Goal: Task Accomplishment & Management: Complete application form

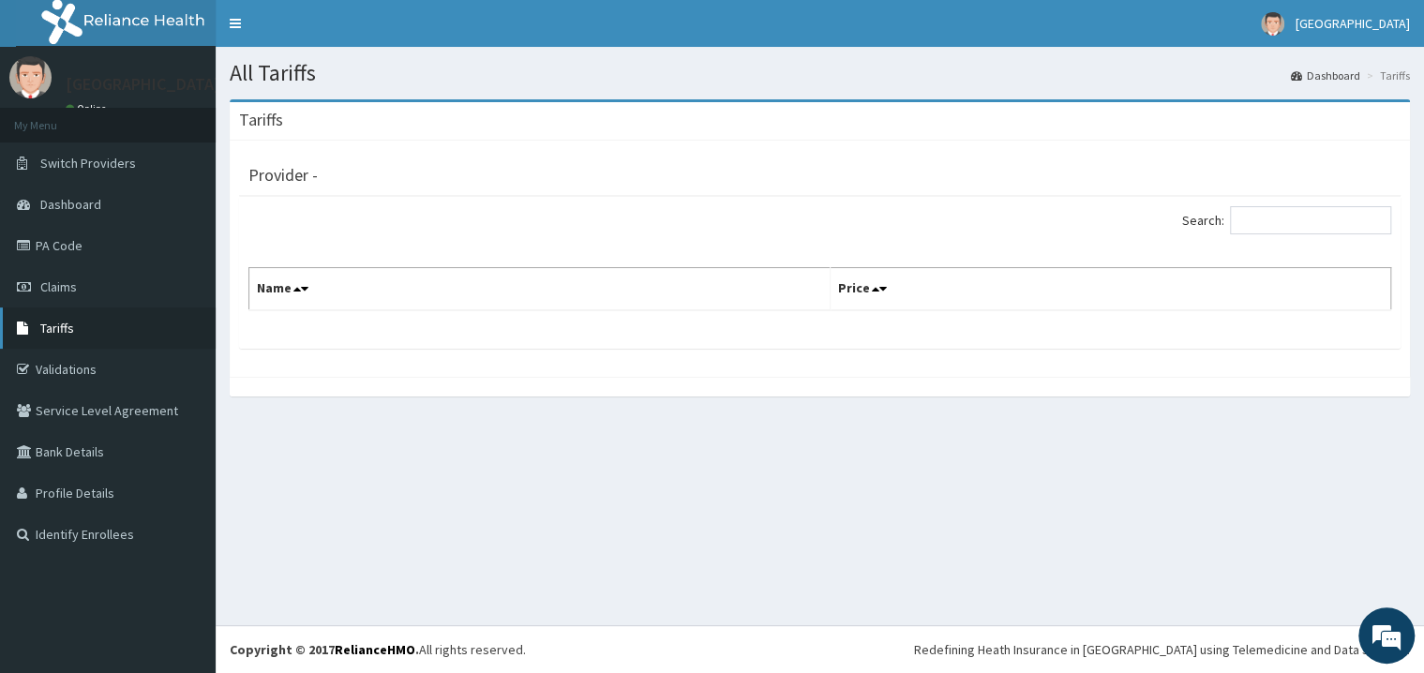
click at [108, 310] on link "Tariffs" at bounding box center [108, 328] width 216 height 41
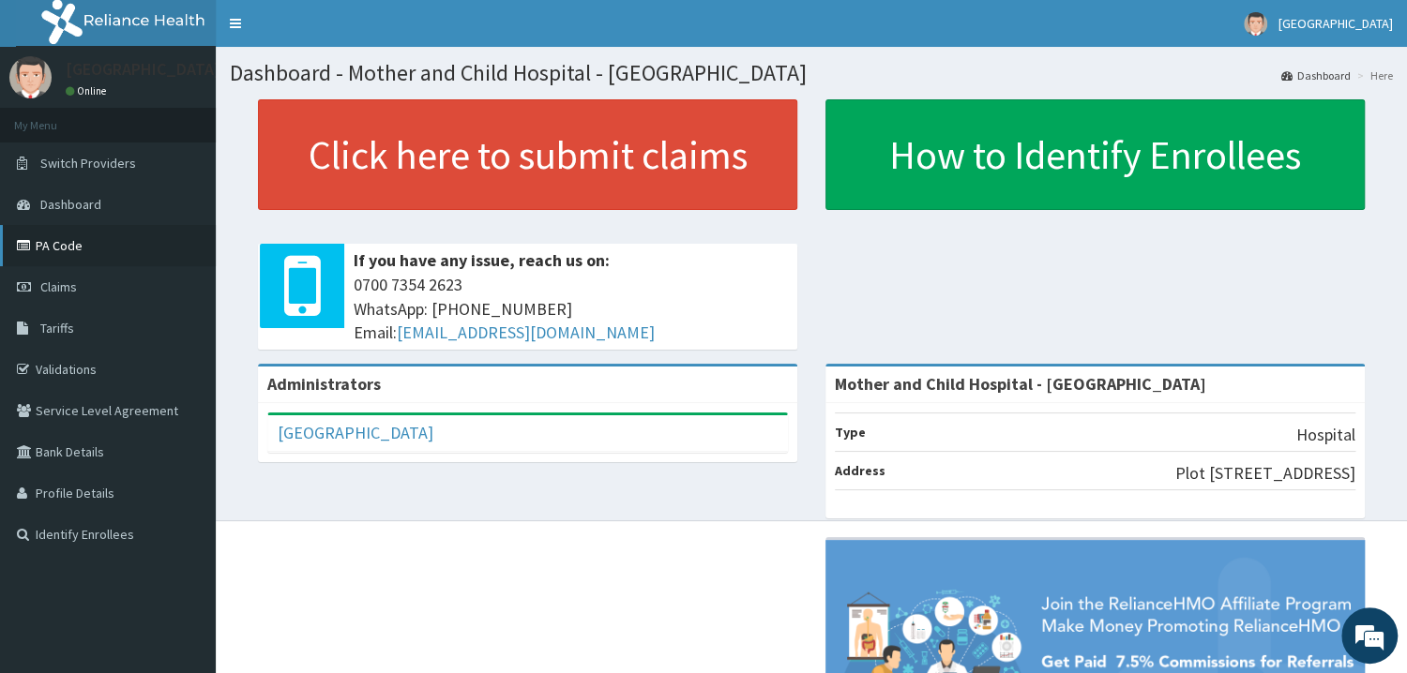
click at [96, 253] on link "PA Code" at bounding box center [108, 245] width 216 height 41
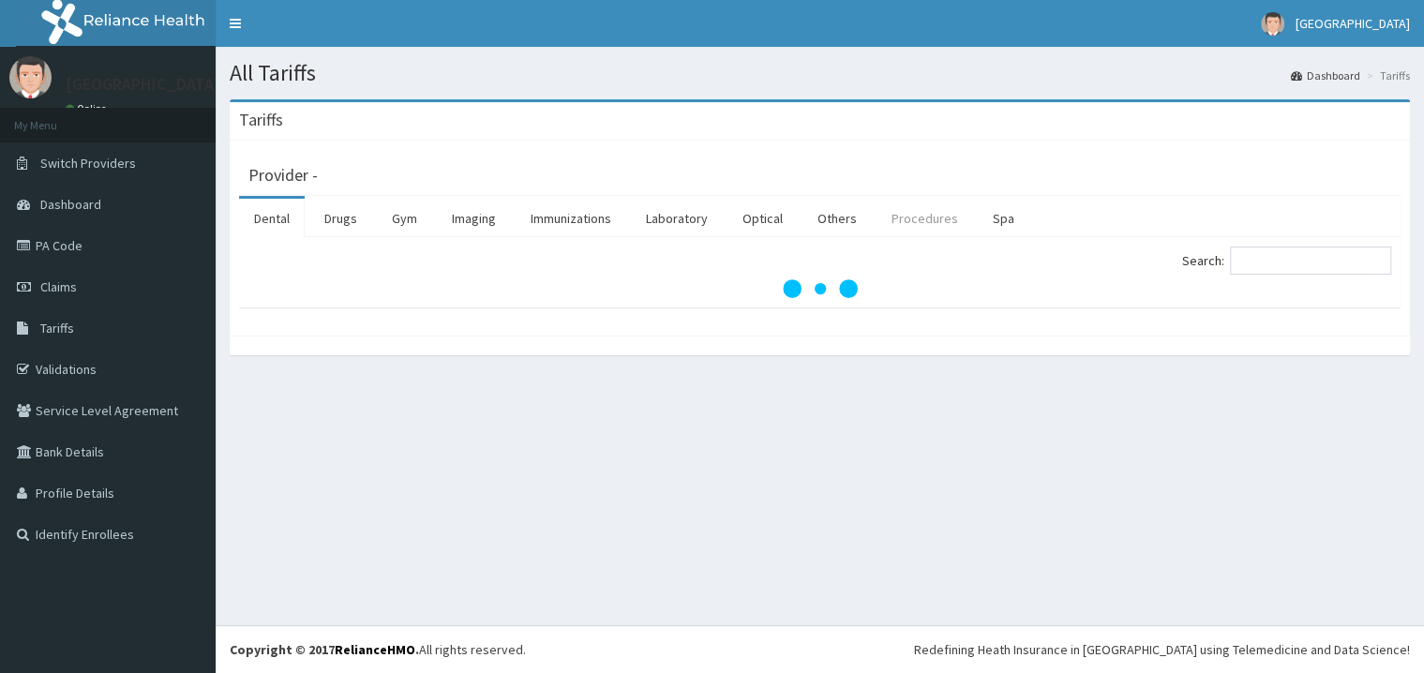
click at [924, 224] on link "Procedures" at bounding box center [925, 218] width 97 height 39
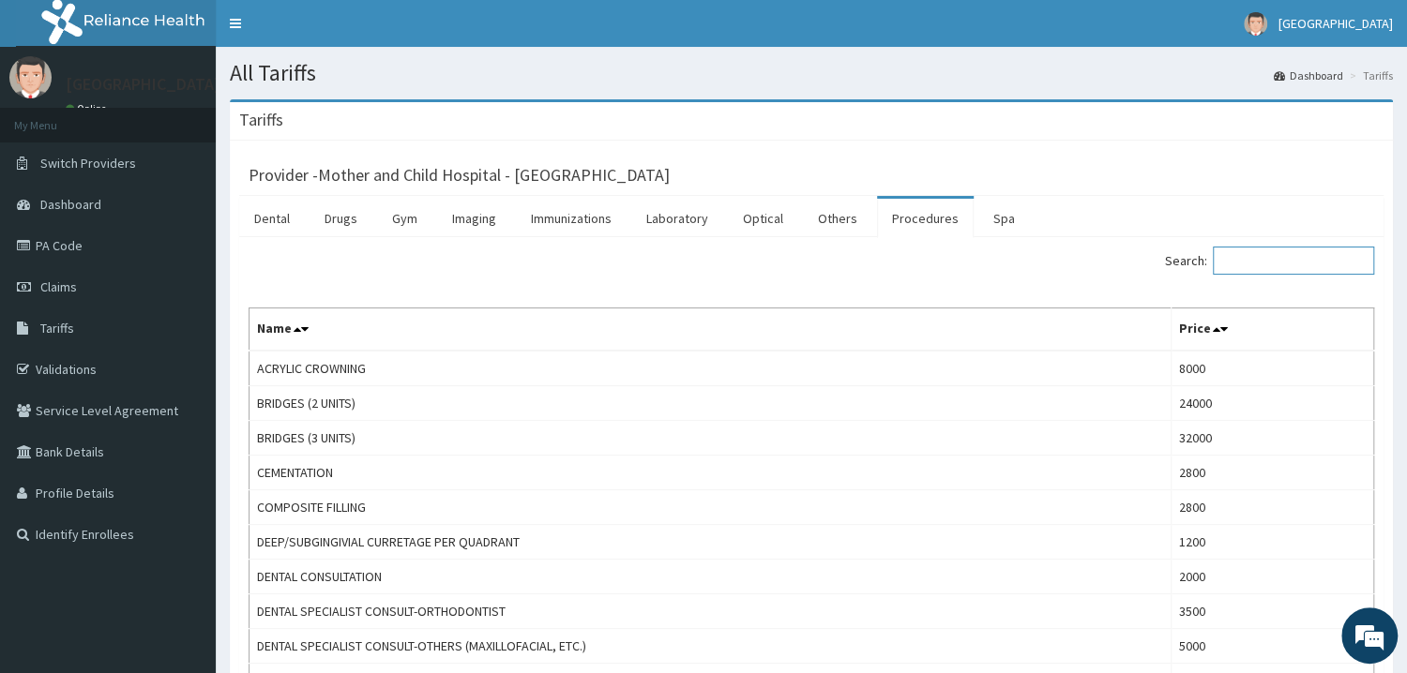
click at [1263, 262] on input "Search:" at bounding box center [1293, 261] width 161 height 28
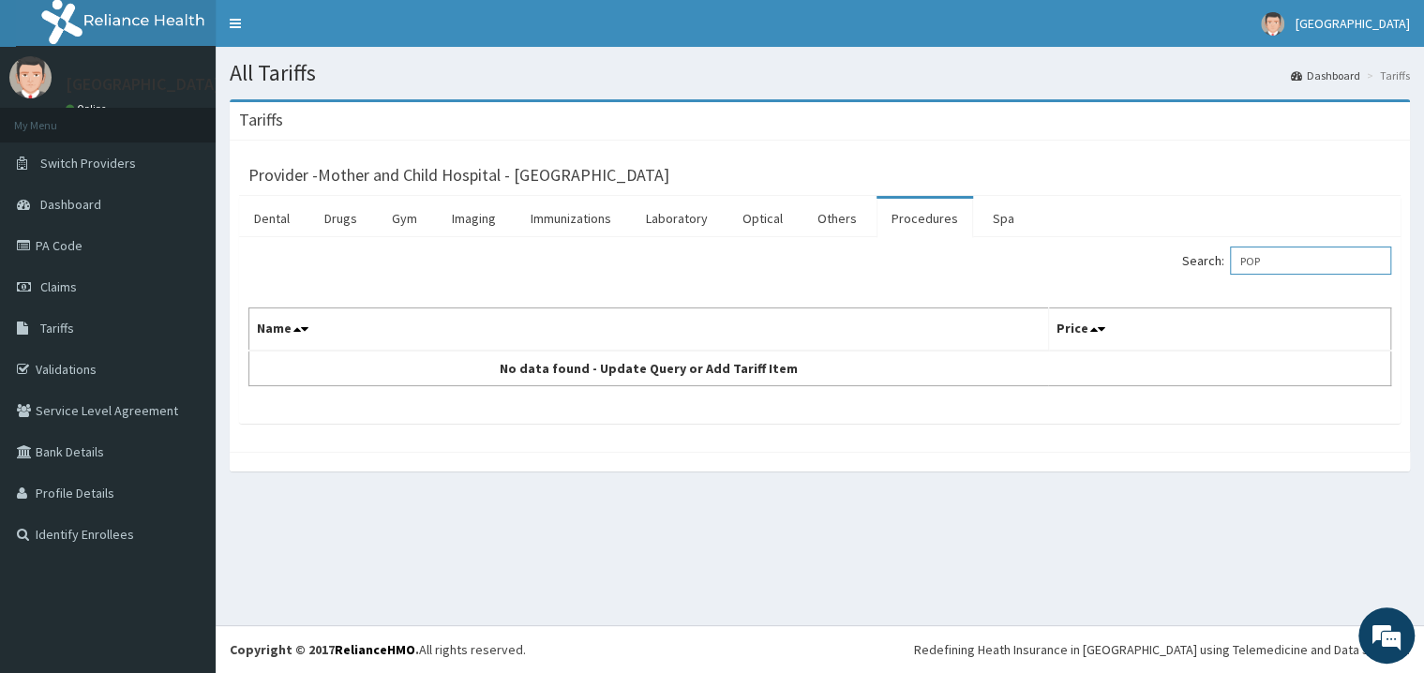
drag, startPoint x: 1312, startPoint y: 271, endPoint x: 1130, endPoint y: 273, distance: 181.9
click at [1230, 273] on input "POP" at bounding box center [1310, 261] width 161 height 28
type input "CASTIN"
drag, startPoint x: 1312, startPoint y: 265, endPoint x: 944, endPoint y: 272, distance: 367.7
click at [1230, 275] on input "CASTIN" at bounding box center [1310, 261] width 161 height 28
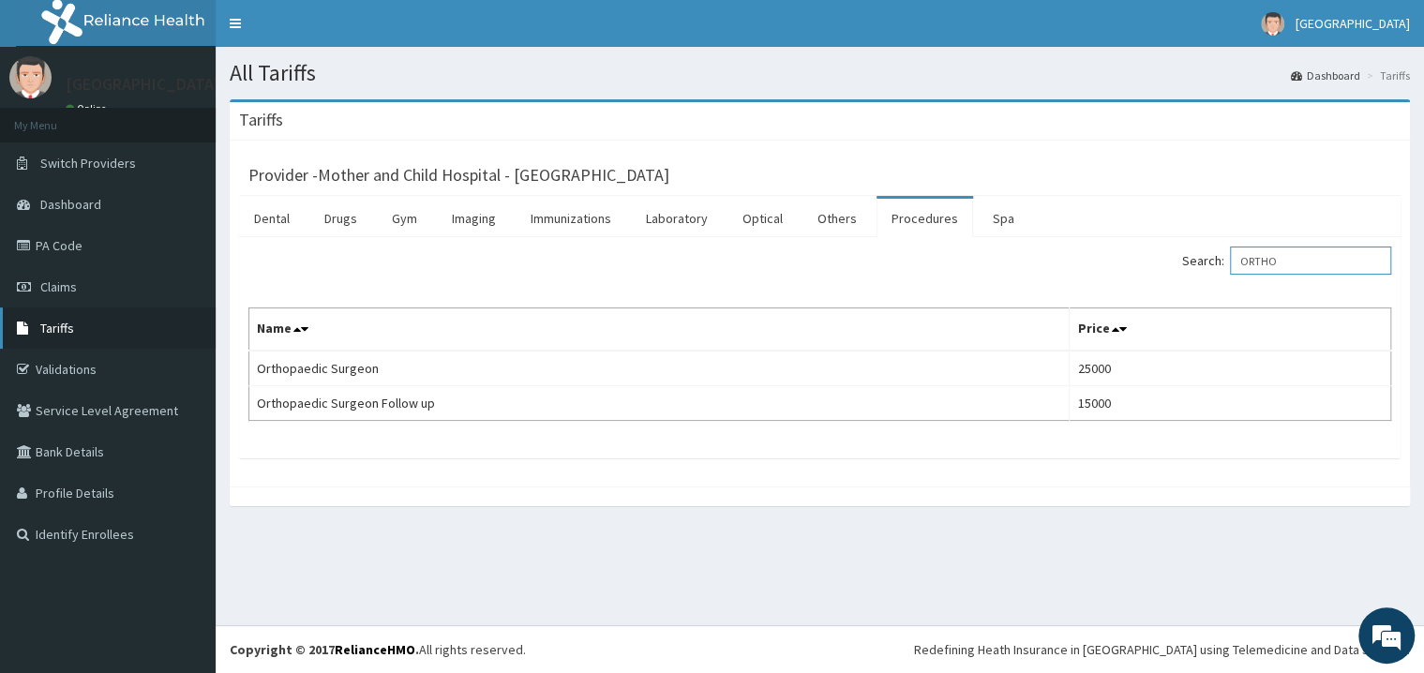
type input "ORTHO"
click at [100, 343] on link "Tariffs" at bounding box center [108, 328] width 216 height 41
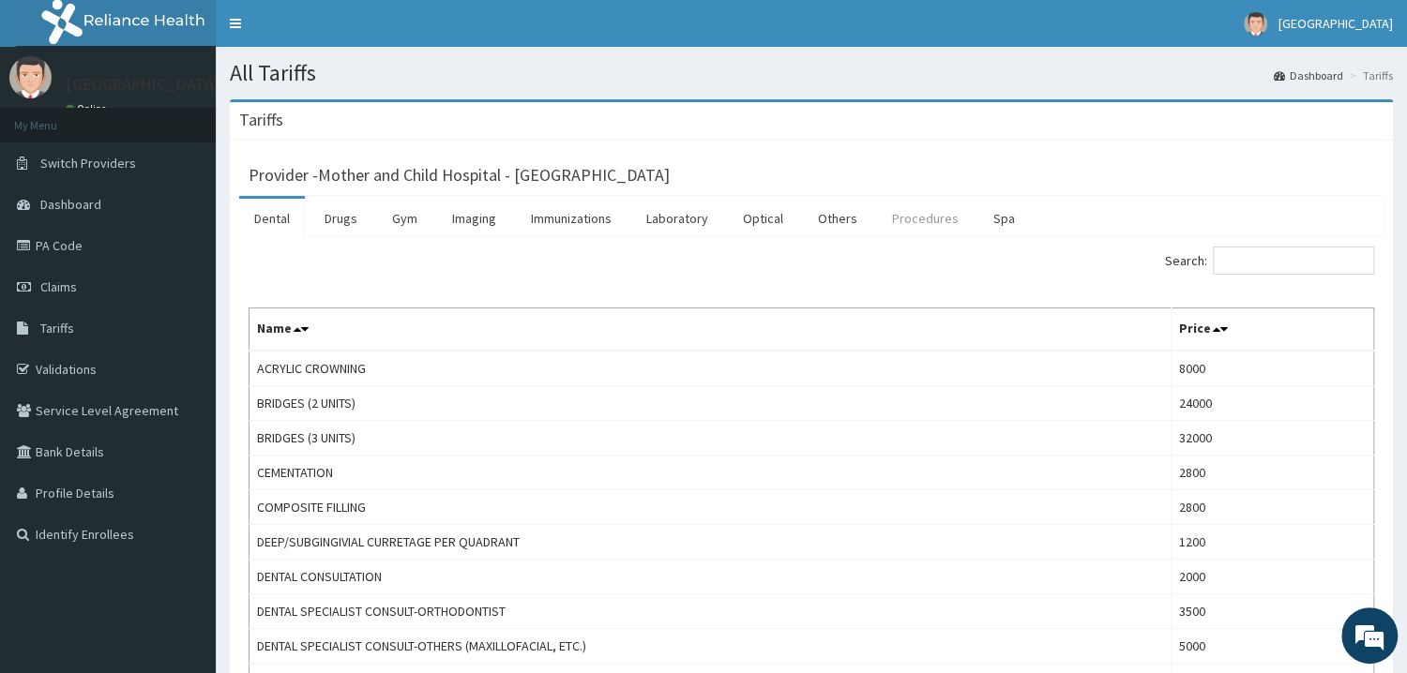
click at [890, 216] on link "Procedures" at bounding box center [925, 218] width 97 height 39
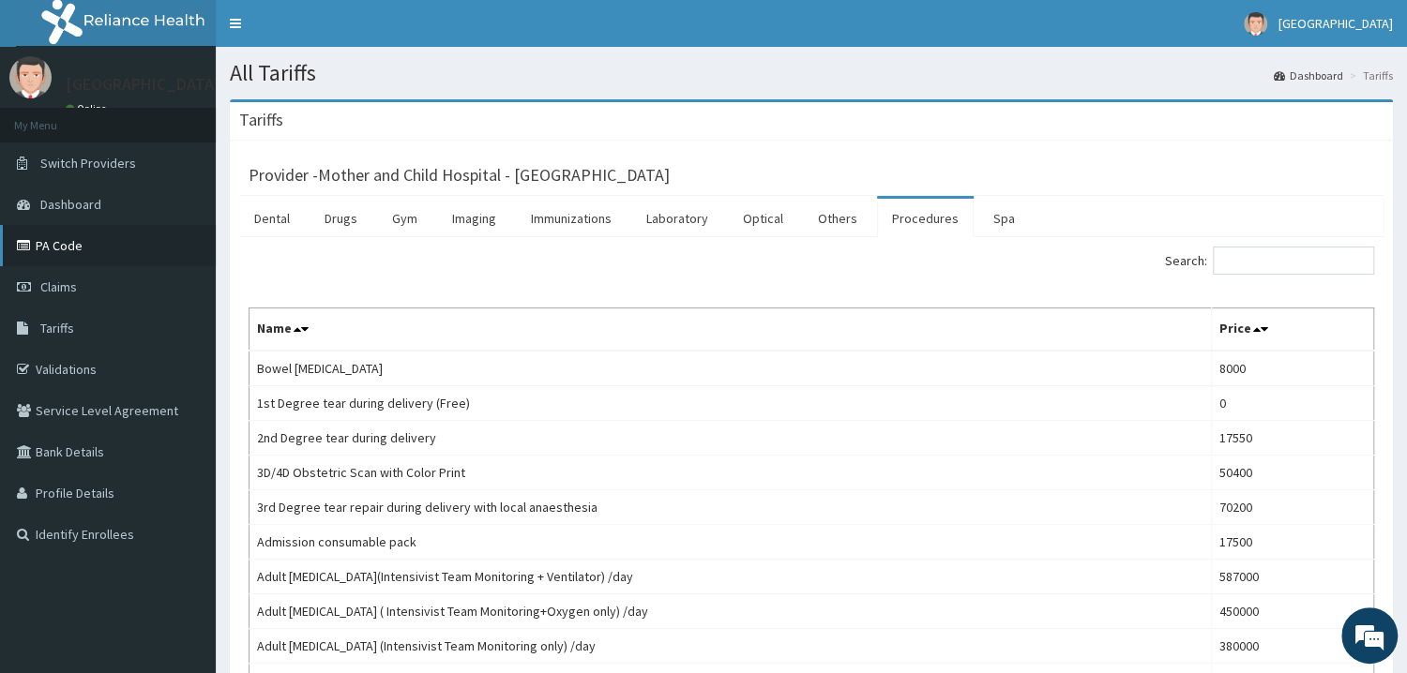
click at [99, 249] on link "PA Code" at bounding box center [108, 245] width 216 height 41
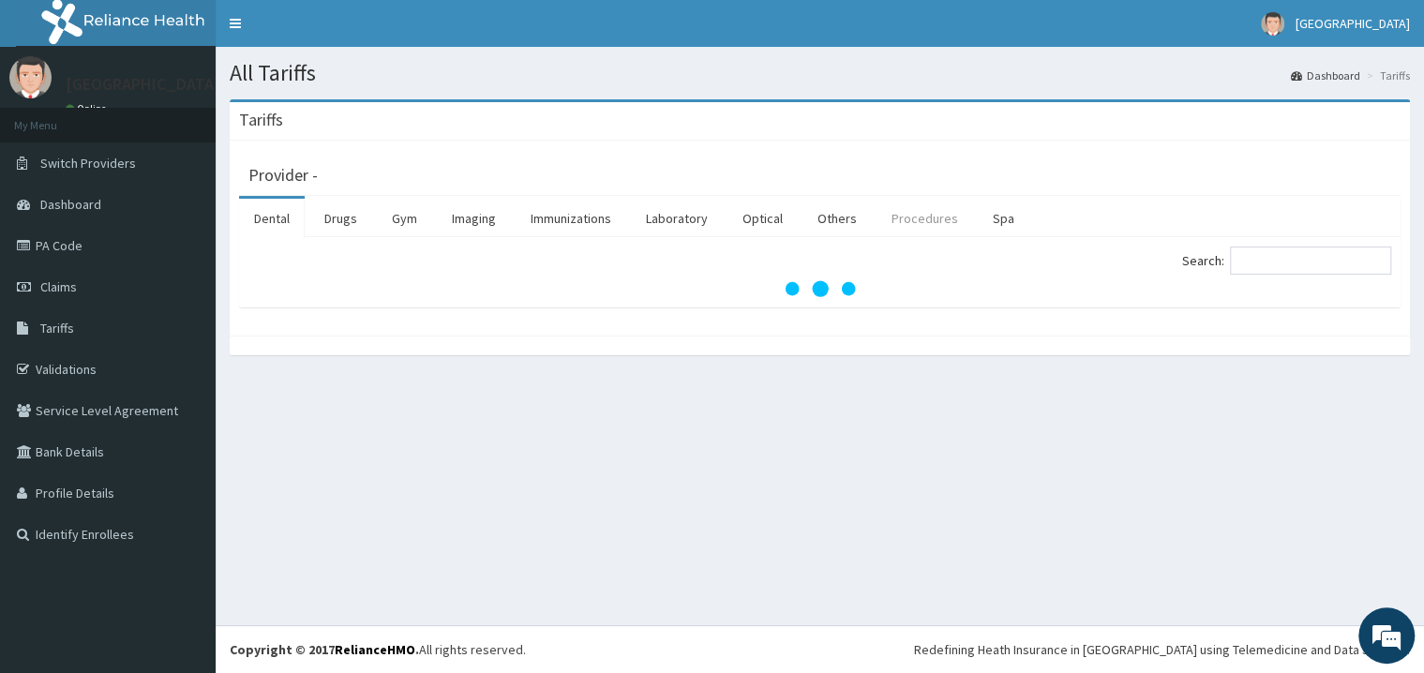
click at [898, 221] on link "Procedures" at bounding box center [925, 218] width 97 height 39
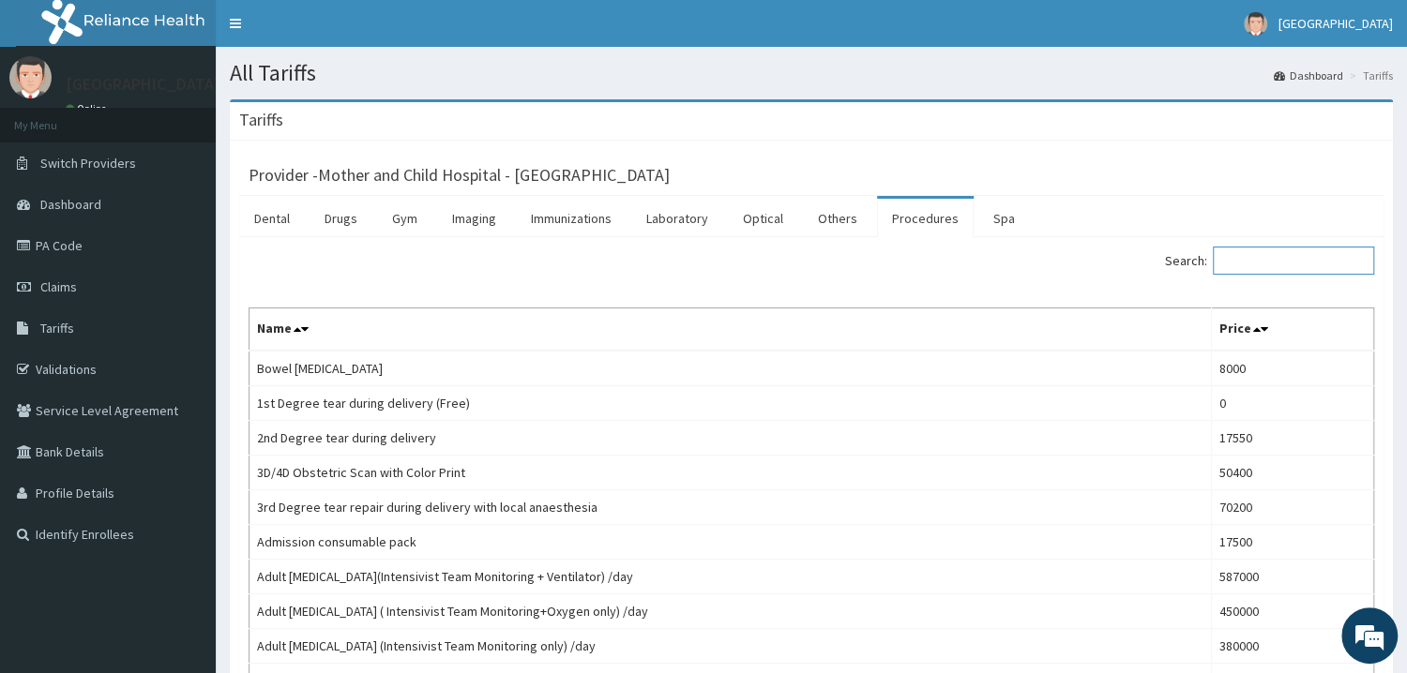
click at [1300, 268] on input "Search:" at bounding box center [1293, 261] width 161 height 28
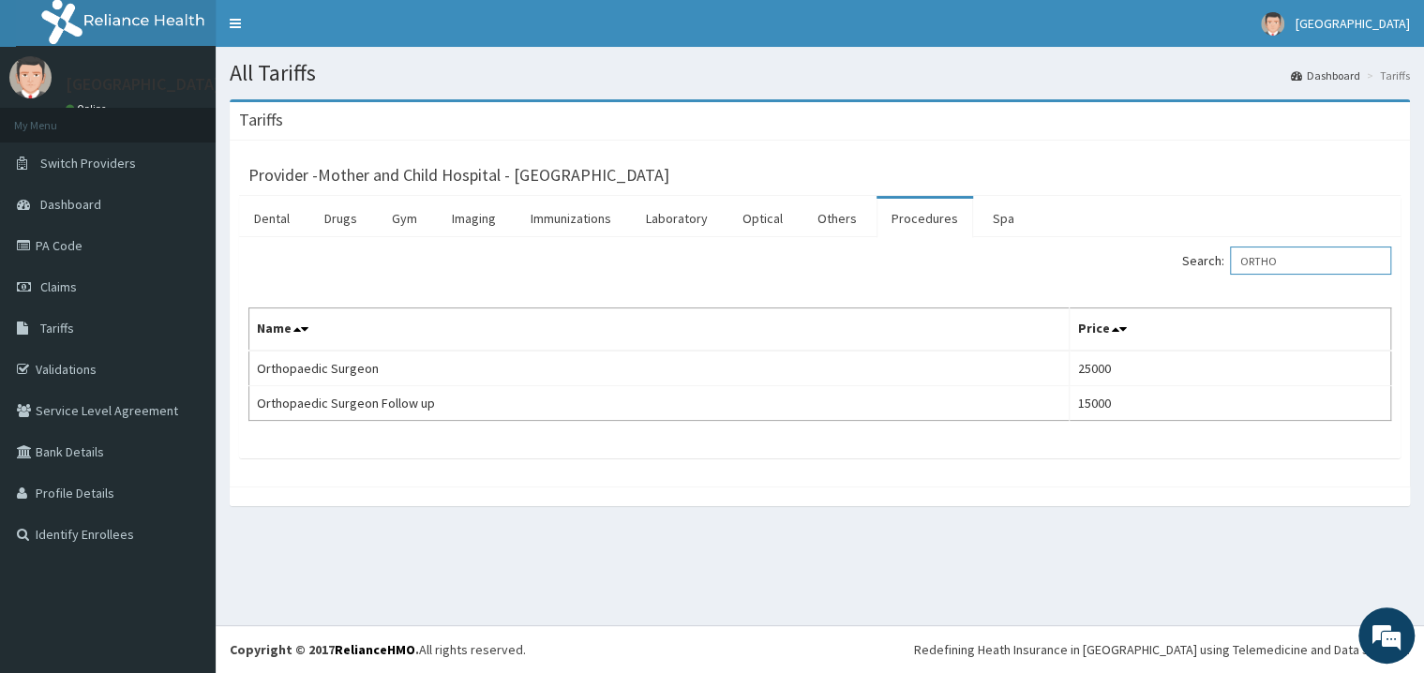
type input "ORTHO"
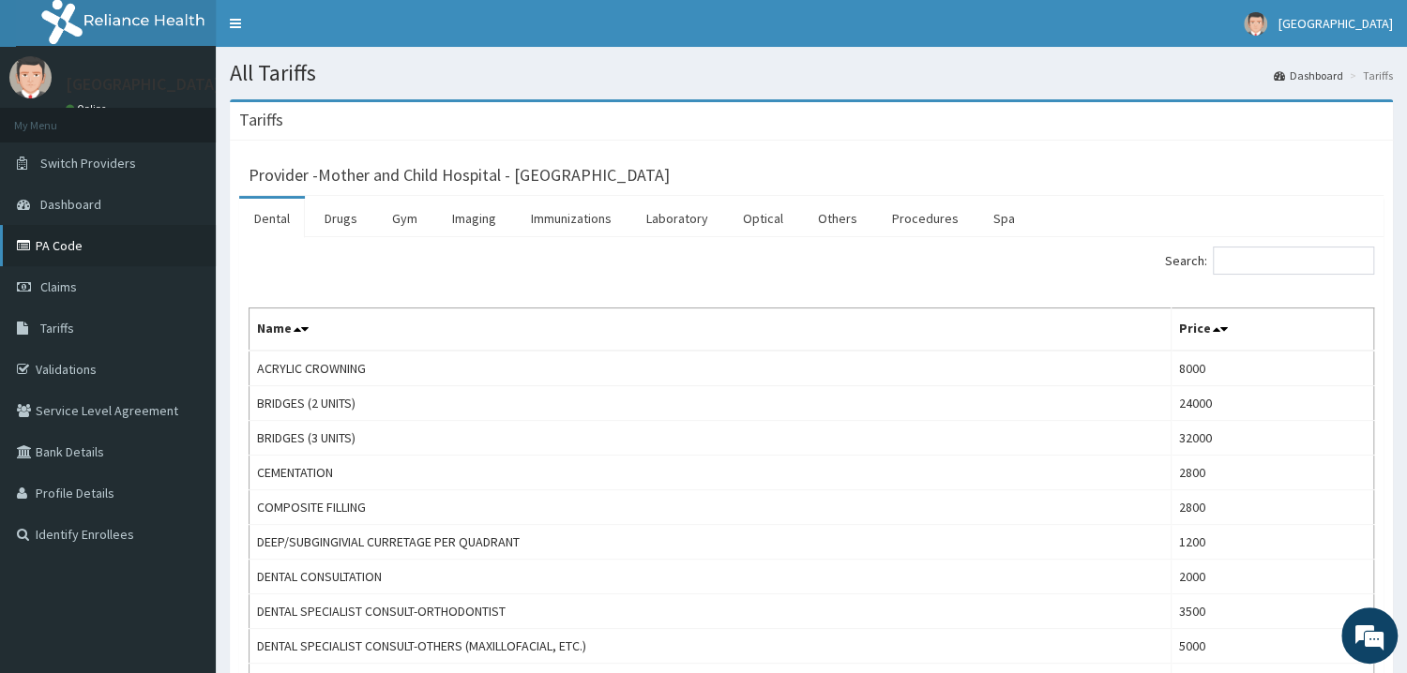
click at [89, 254] on link "PA Code" at bounding box center [108, 245] width 216 height 41
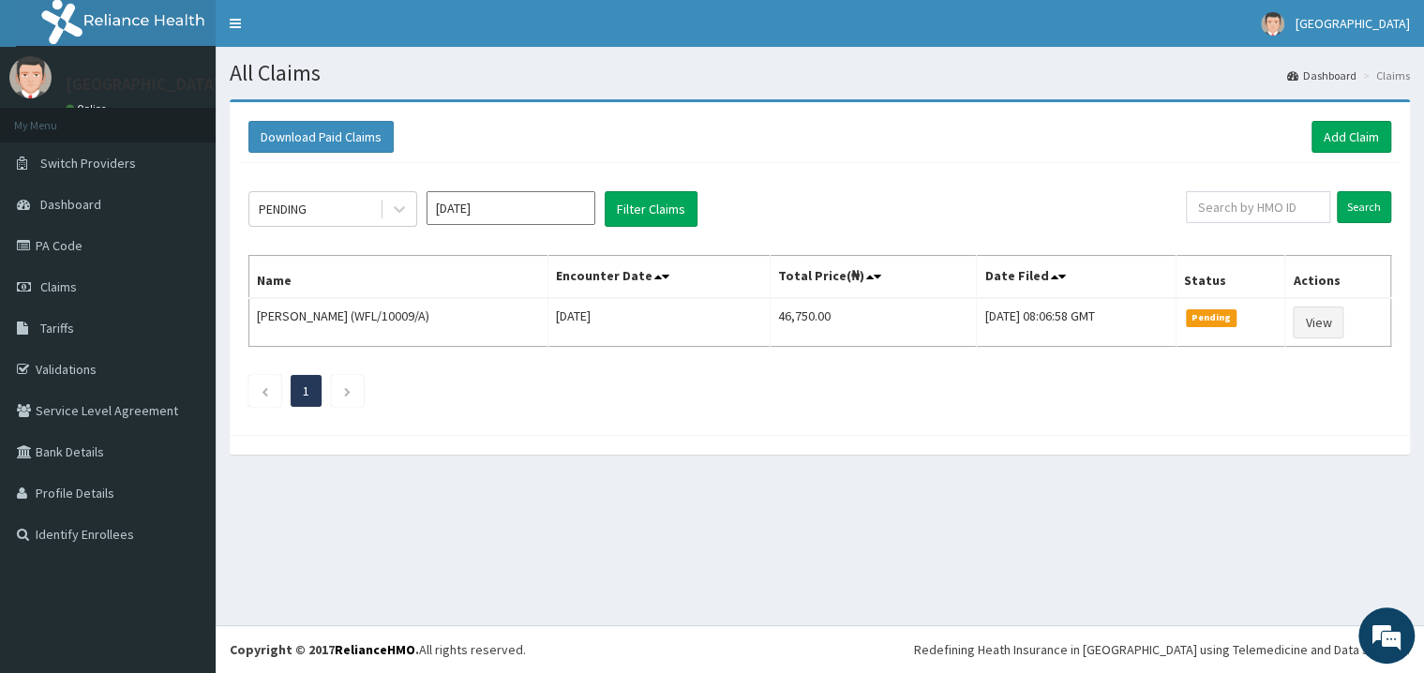
click at [1372, 153] on div "Download Paid Claims Add Claim" at bounding box center [820, 138] width 1162 height 52
click at [1314, 128] on link "Add Claim" at bounding box center [1352, 137] width 80 height 32
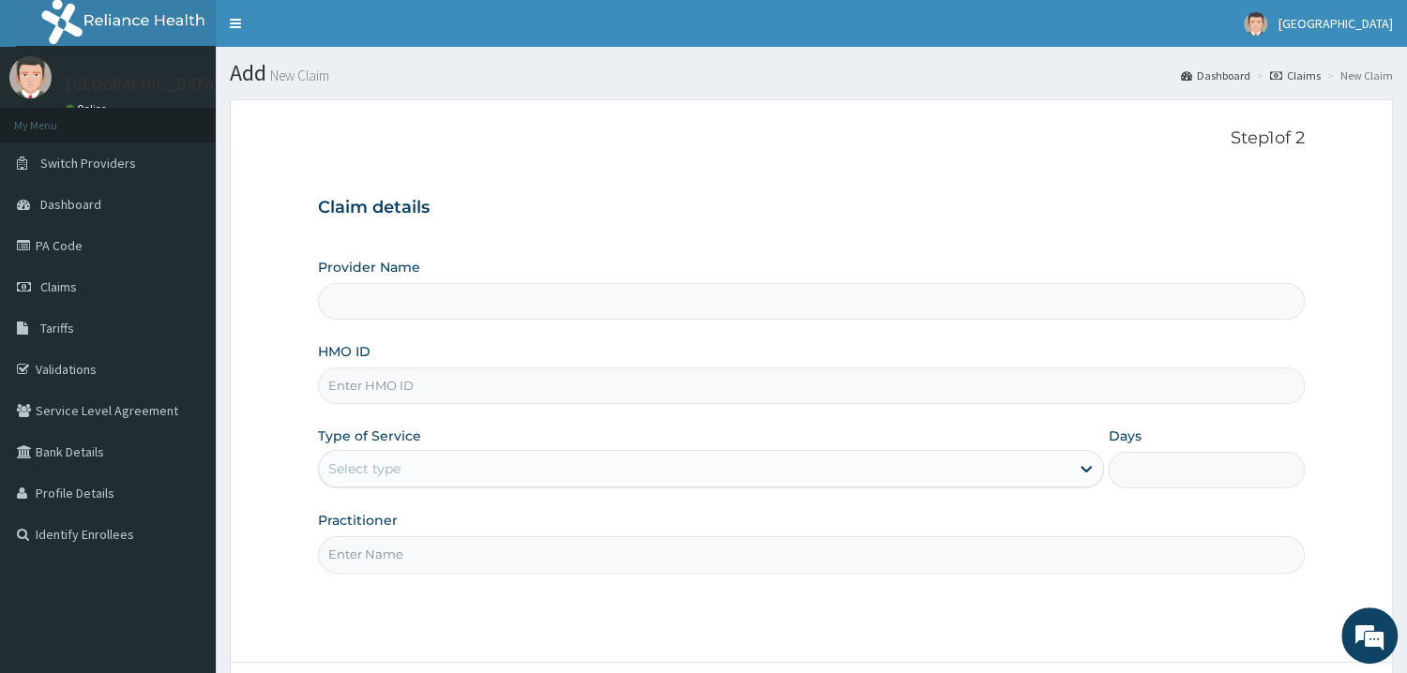
type input "Mother and Child Hospital - [GEOGRAPHIC_DATA]"
click at [600, 383] on input "HMO ID" at bounding box center [811, 386] width 987 height 37
click at [667, 428] on div "Provider Name Mother and Child Hospital - Omole HMO ID ONC/ Type of Service Sel…" at bounding box center [811, 415] width 987 height 315
click at [627, 388] on input "ONC/" at bounding box center [811, 386] width 987 height 37
type input "ONC/10073/A"
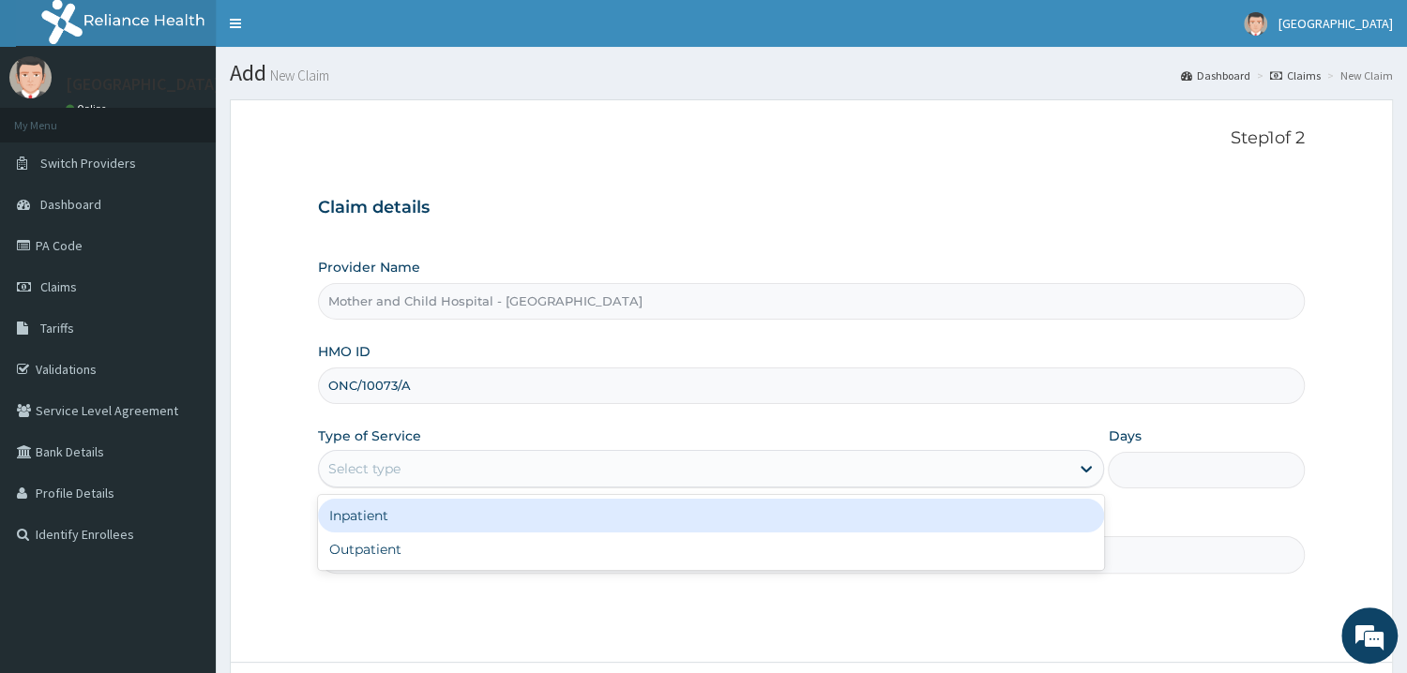
click at [538, 475] on div "Select type" at bounding box center [694, 469] width 751 height 30
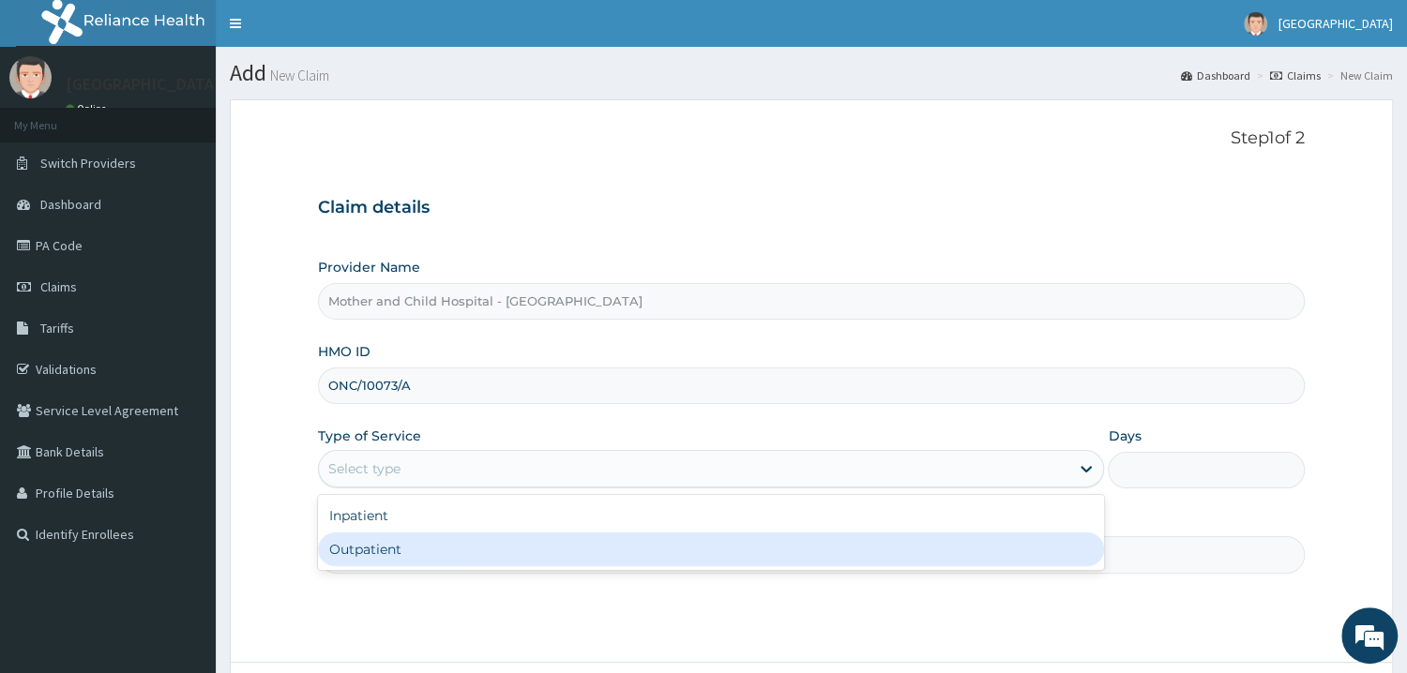
click at [460, 539] on div "Outpatient" at bounding box center [711, 550] width 787 height 34
type input "1"
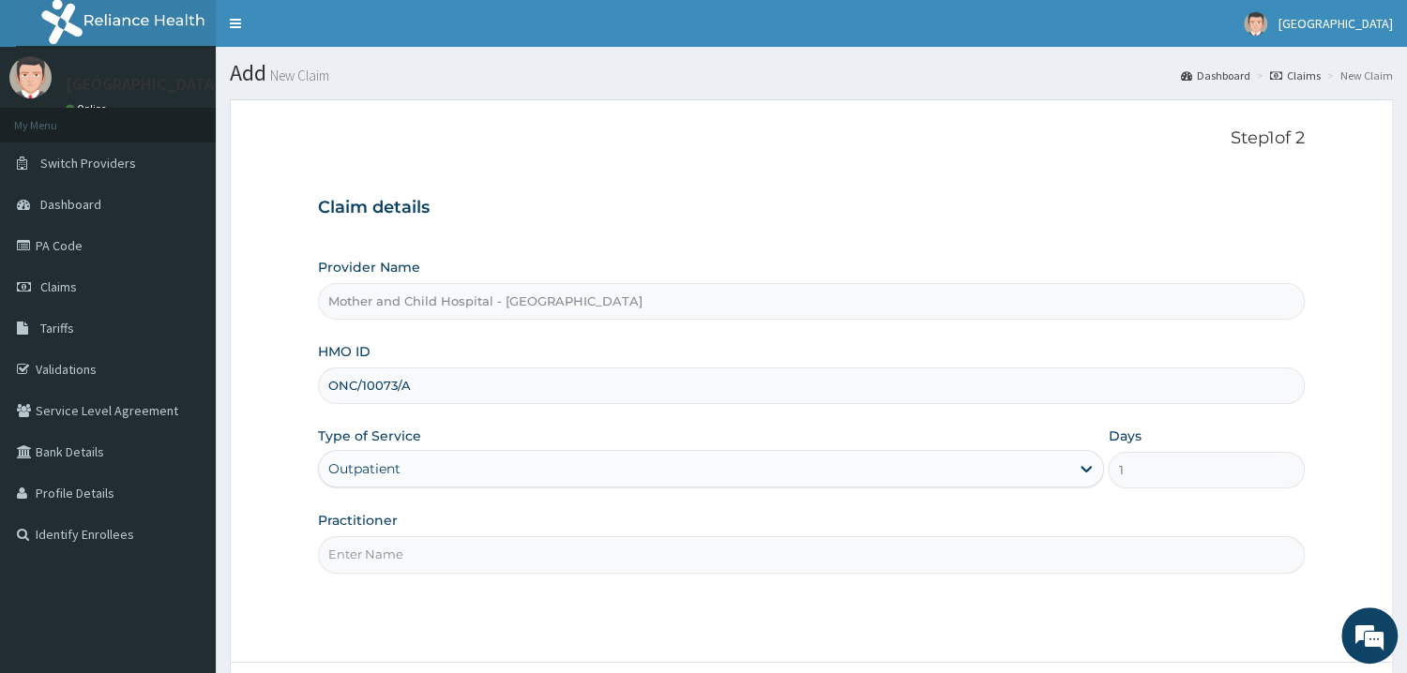
click at [460, 539] on input "Practitioner" at bounding box center [811, 554] width 987 height 37
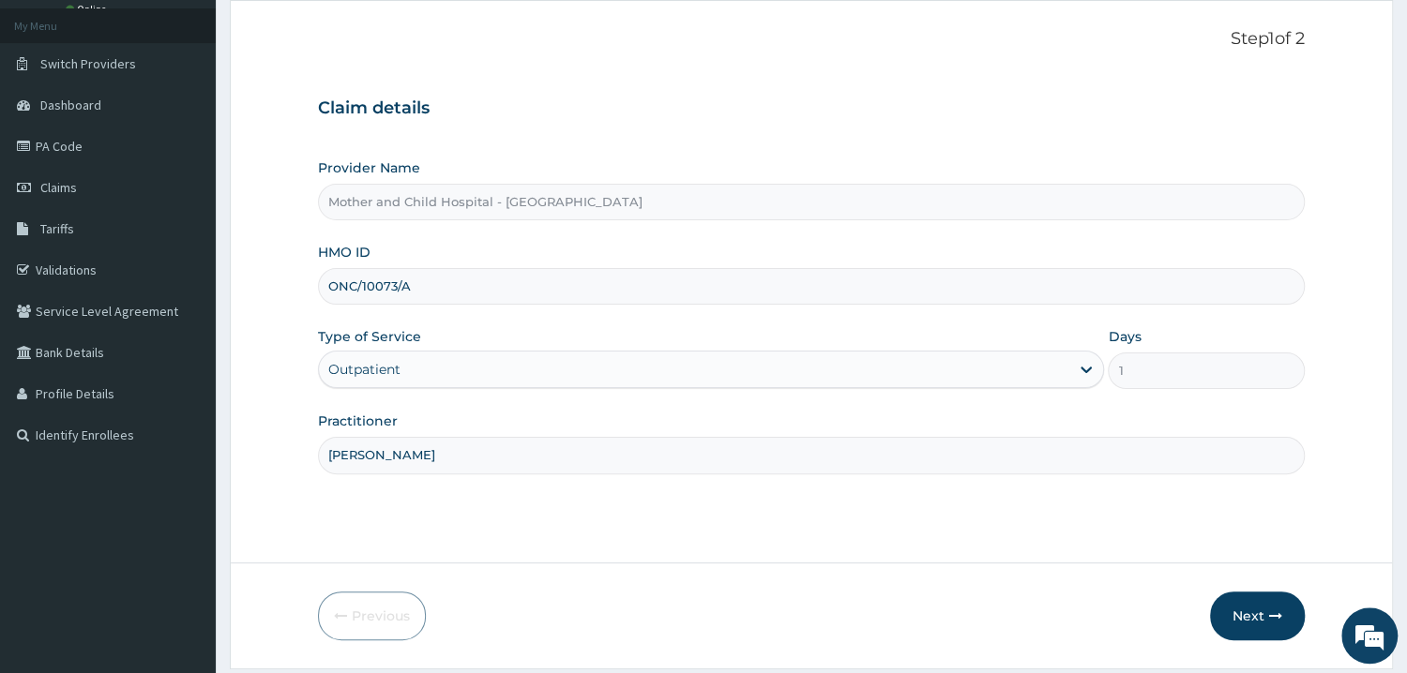
scroll to position [158, 0]
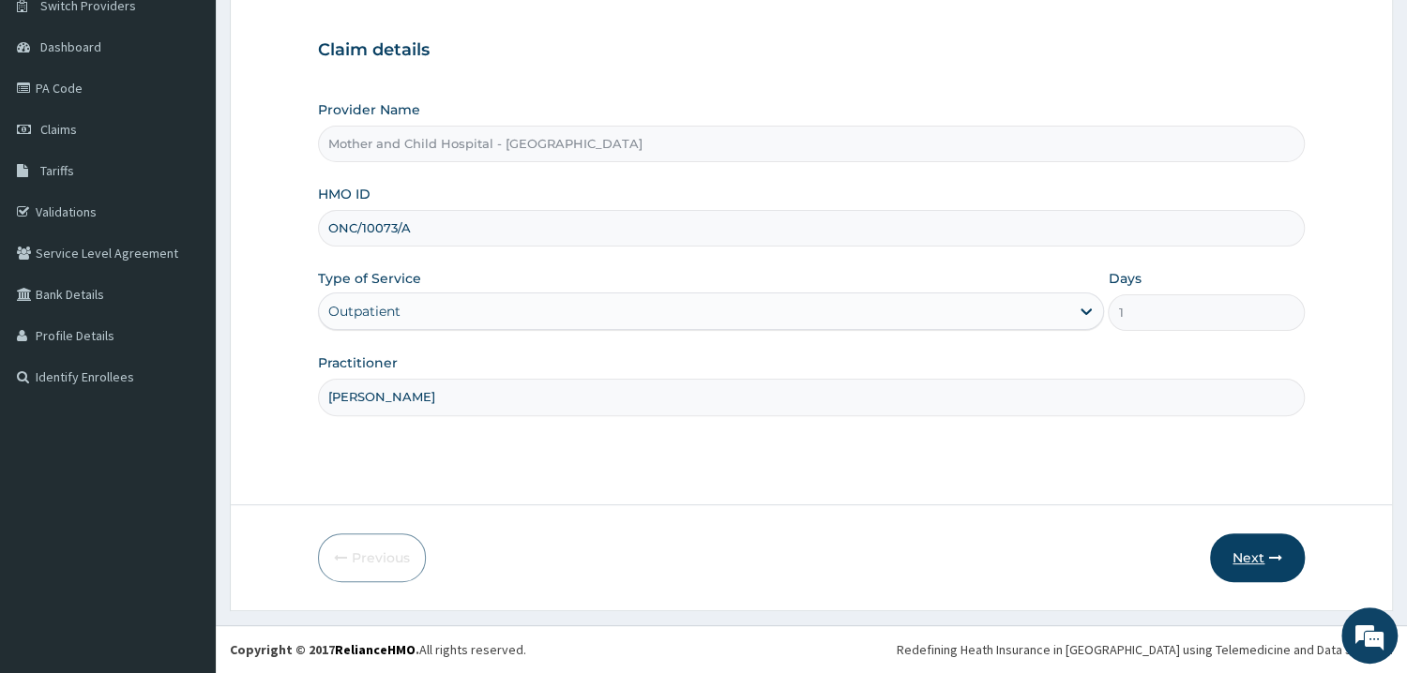
type input "[PERSON_NAME]"
click at [1276, 555] on icon "button" at bounding box center [1275, 557] width 13 height 13
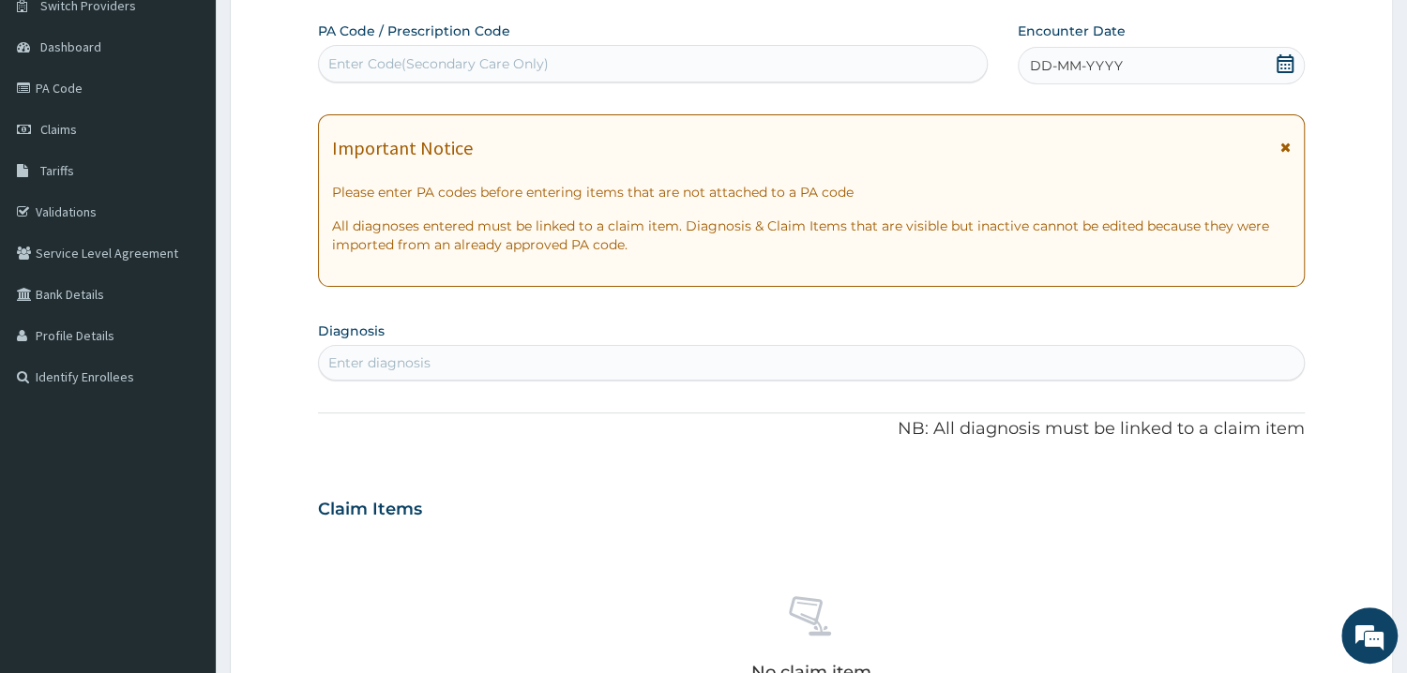
click at [705, 61] on div "Enter Code(Secondary Care Only)" at bounding box center [653, 64] width 668 height 30
paste input "PA/DDD682"
type input "PA/DDD682"
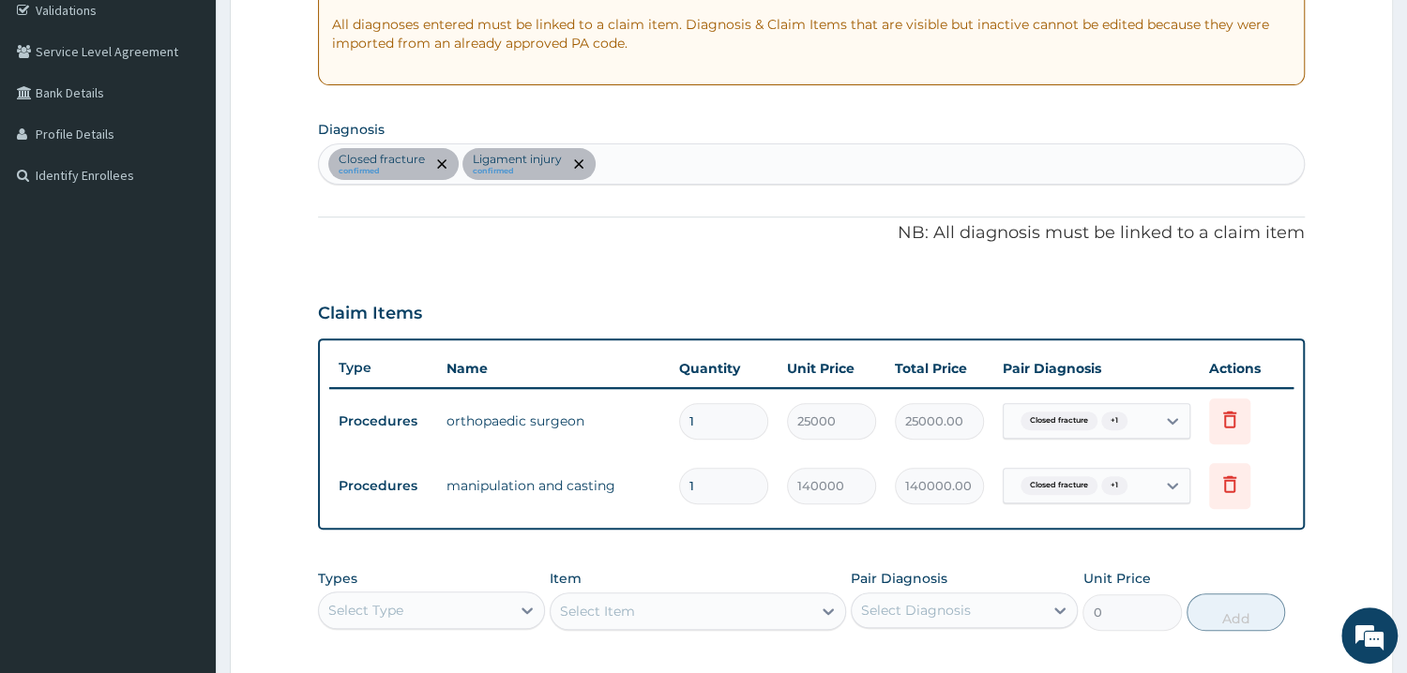
scroll to position [460, 0]
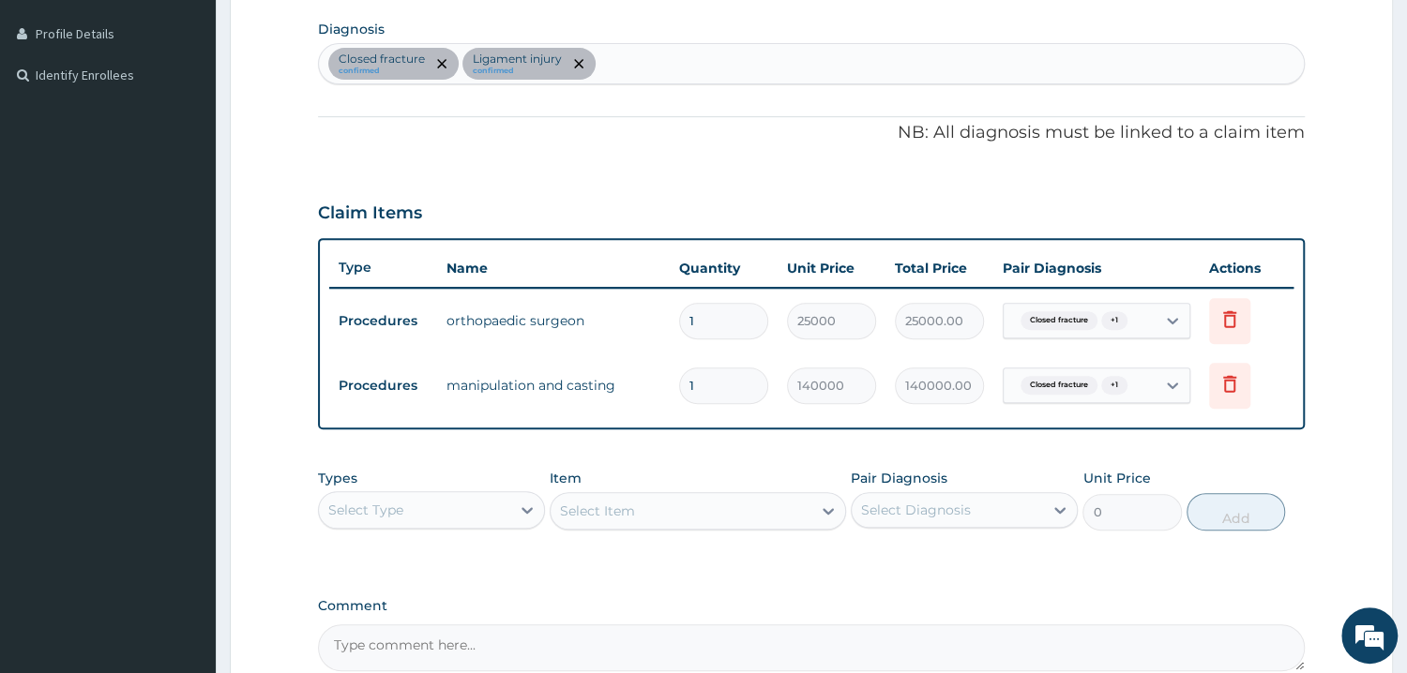
click at [840, 445] on div "PA Code / Prescription Code PA/DDD682 Encounter Date 13-08-2025 Important Notic…" at bounding box center [811, 196] width 987 height 952
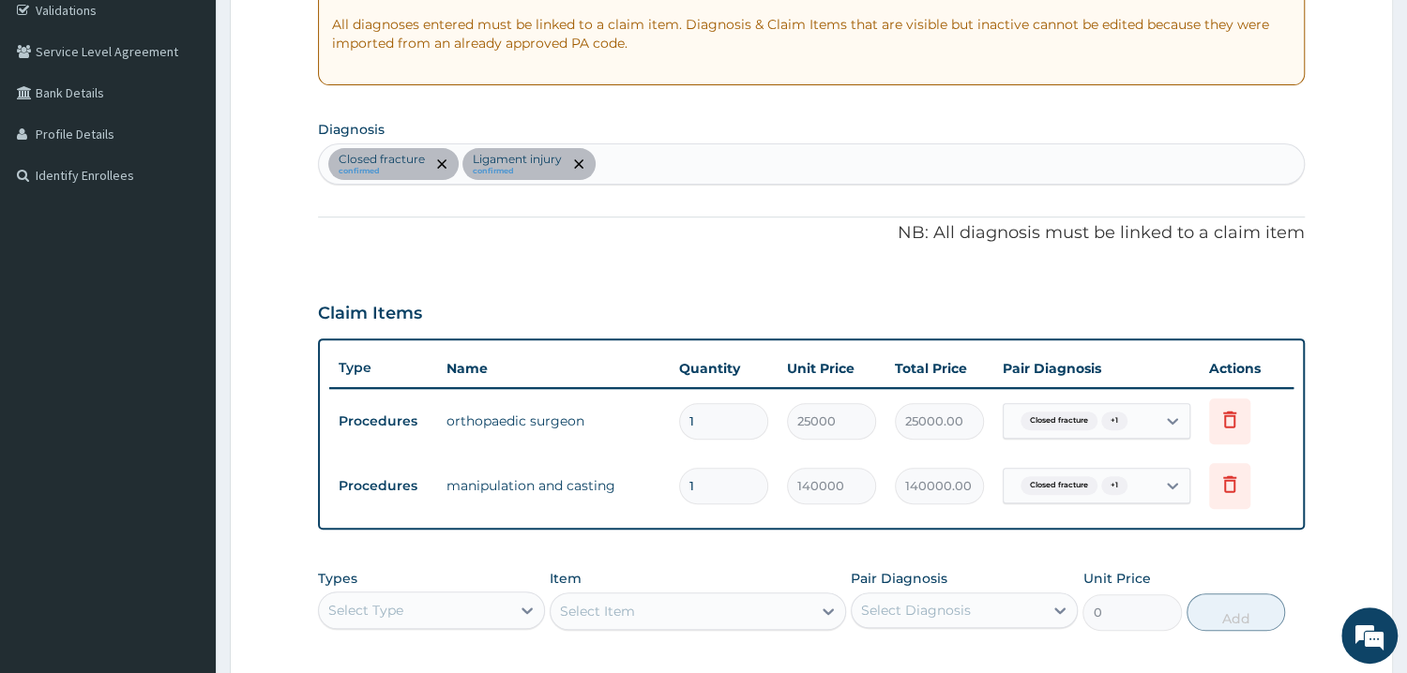
scroll to position [57, 0]
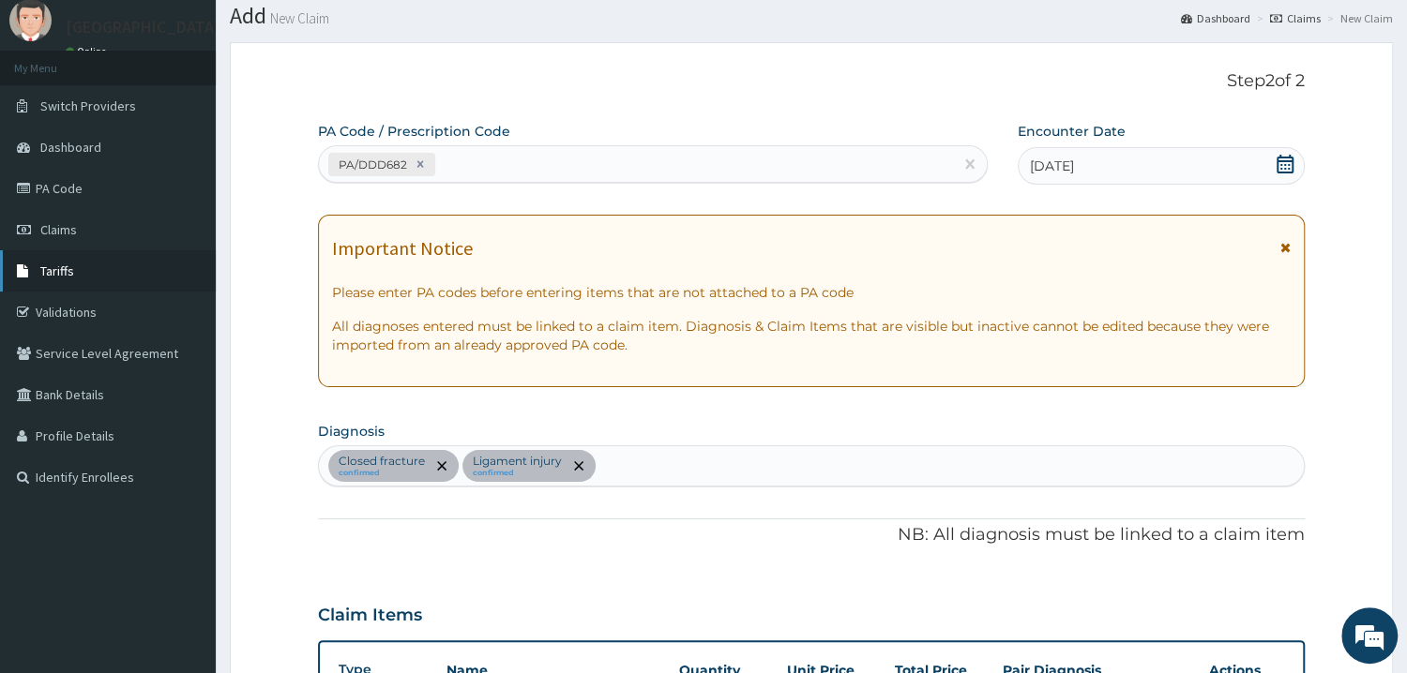
click at [143, 286] on link "Tariffs" at bounding box center [108, 270] width 216 height 41
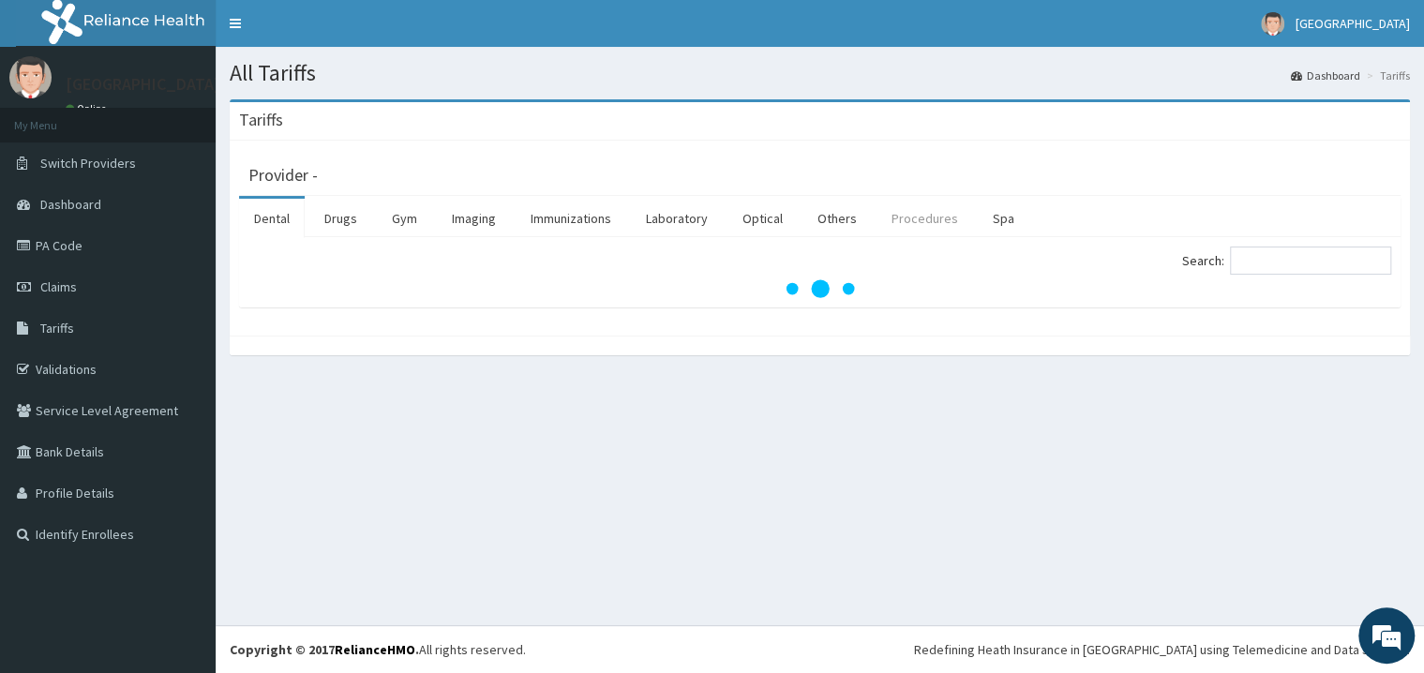
click at [900, 227] on link "Procedures" at bounding box center [925, 218] width 97 height 39
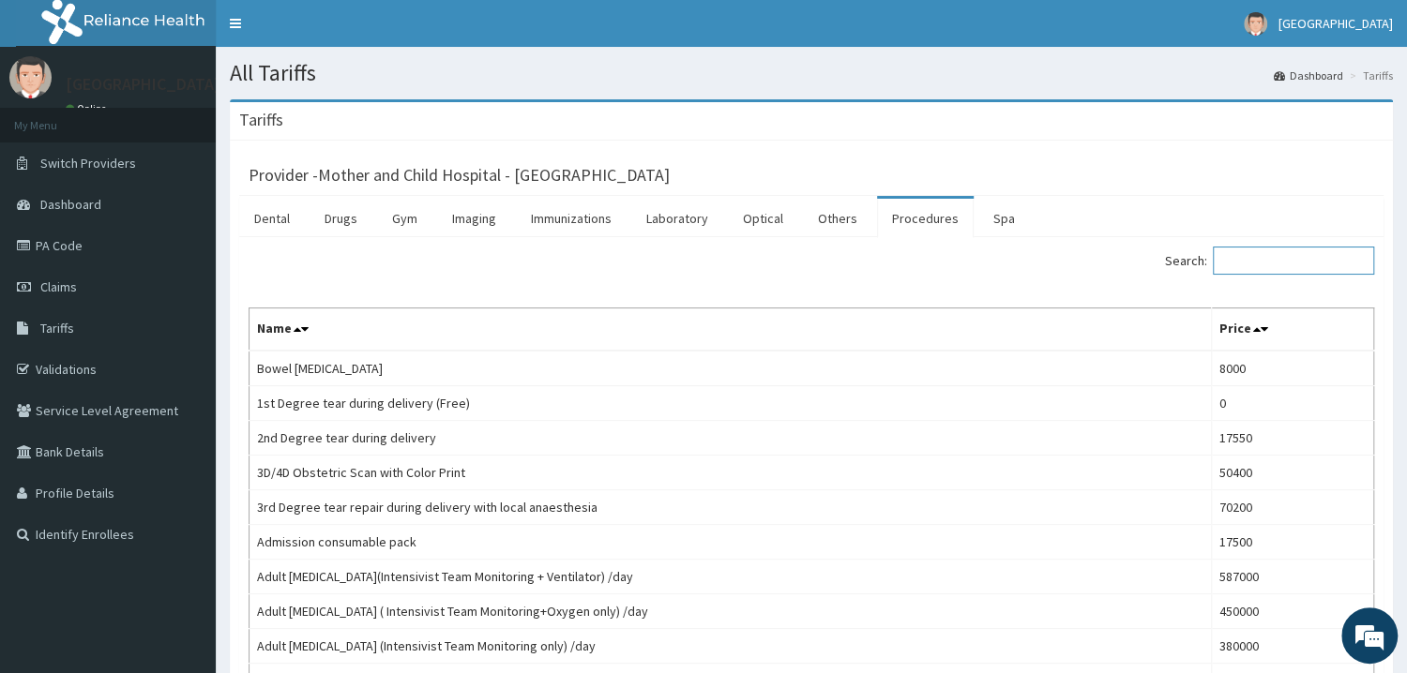
drag, startPoint x: 1319, startPoint y: 270, endPoint x: 1312, endPoint y: 278, distance: 10.6
click at [1320, 270] on input "Search:" at bounding box center [1293, 261] width 161 height 28
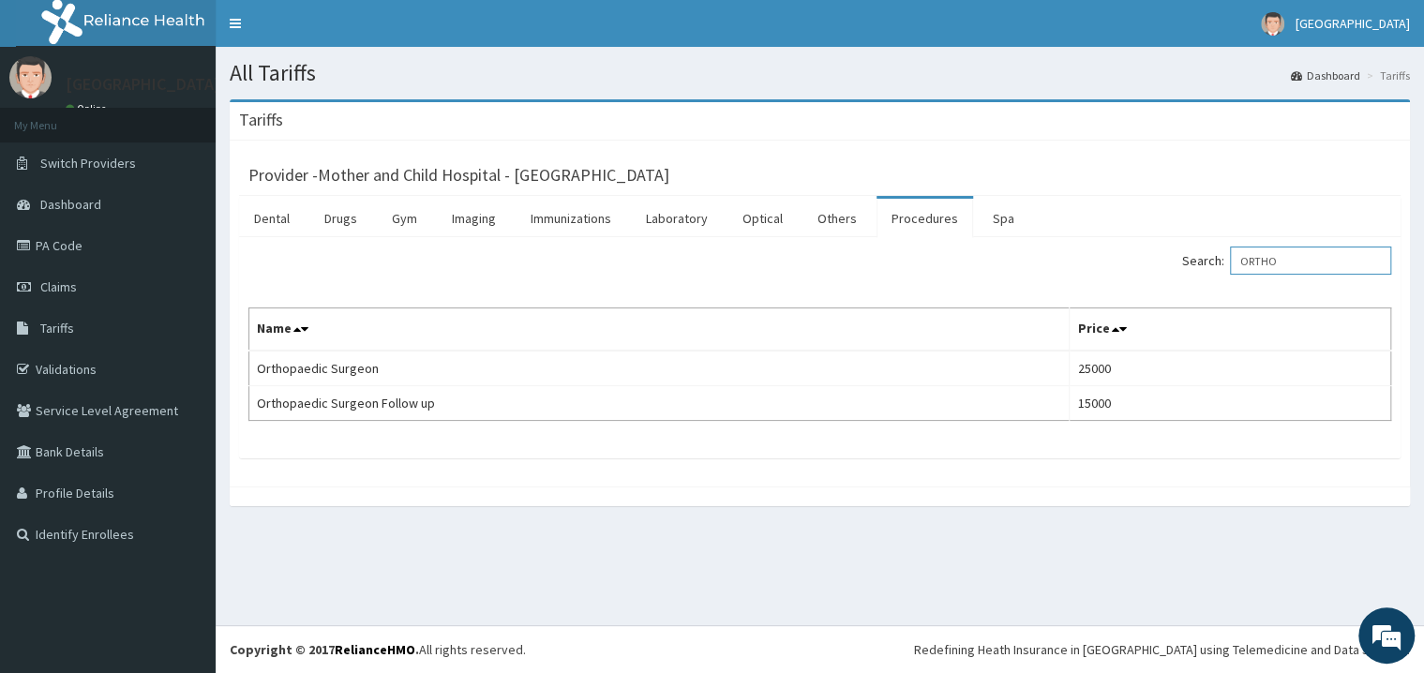
type input "ORTHO"
click at [89, 258] on link "PA Code" at bounding box center [108, 245] width 216 height 41
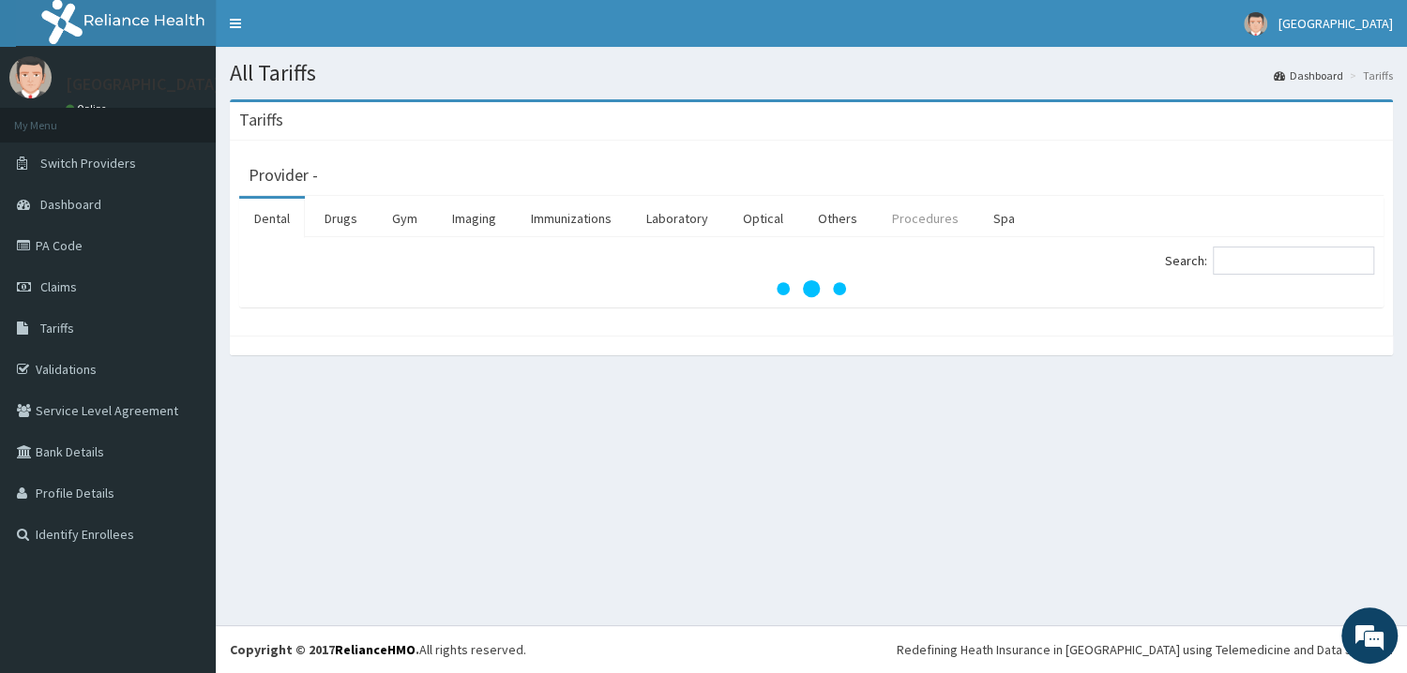
click at [933, 216] on link "Procedures" at bounding box center [925, 218] width 97 height 39
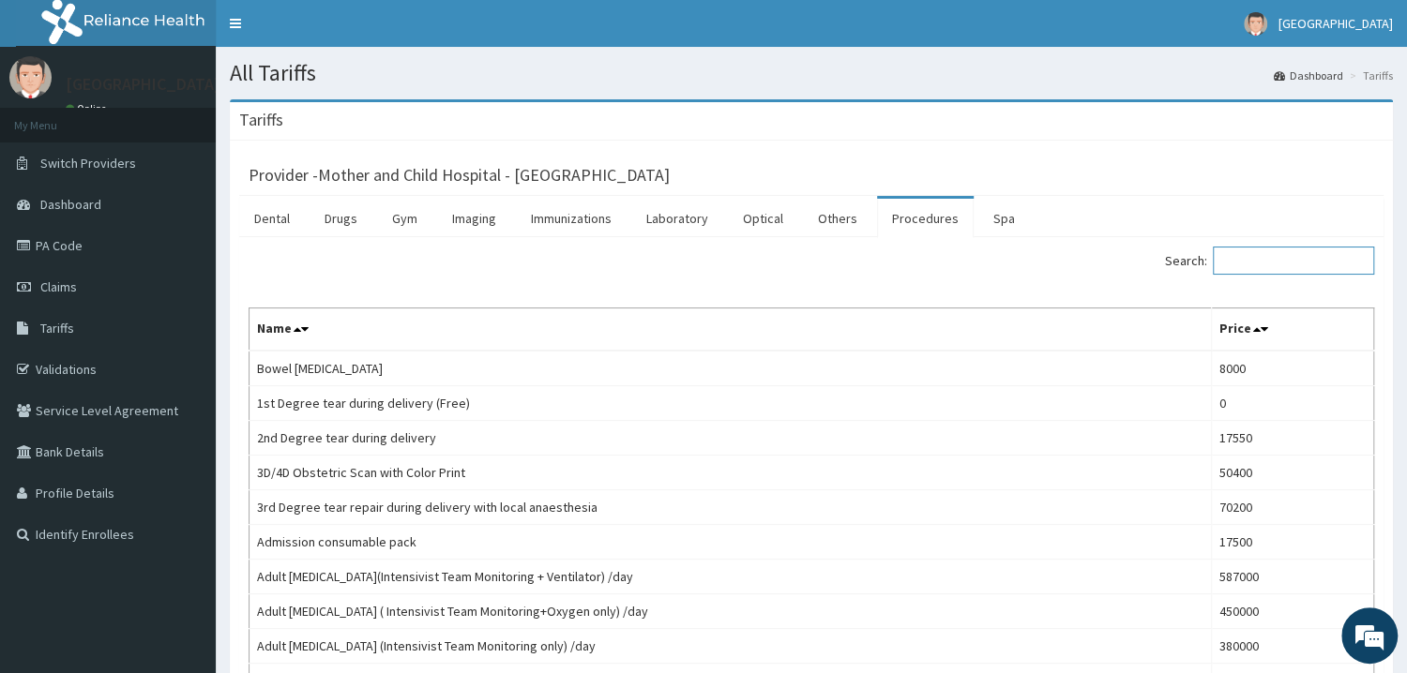
click at [1295, 275] on input "Search:" at bounding box center [1293, 261] width 161 height 28
type input "CASTIN"
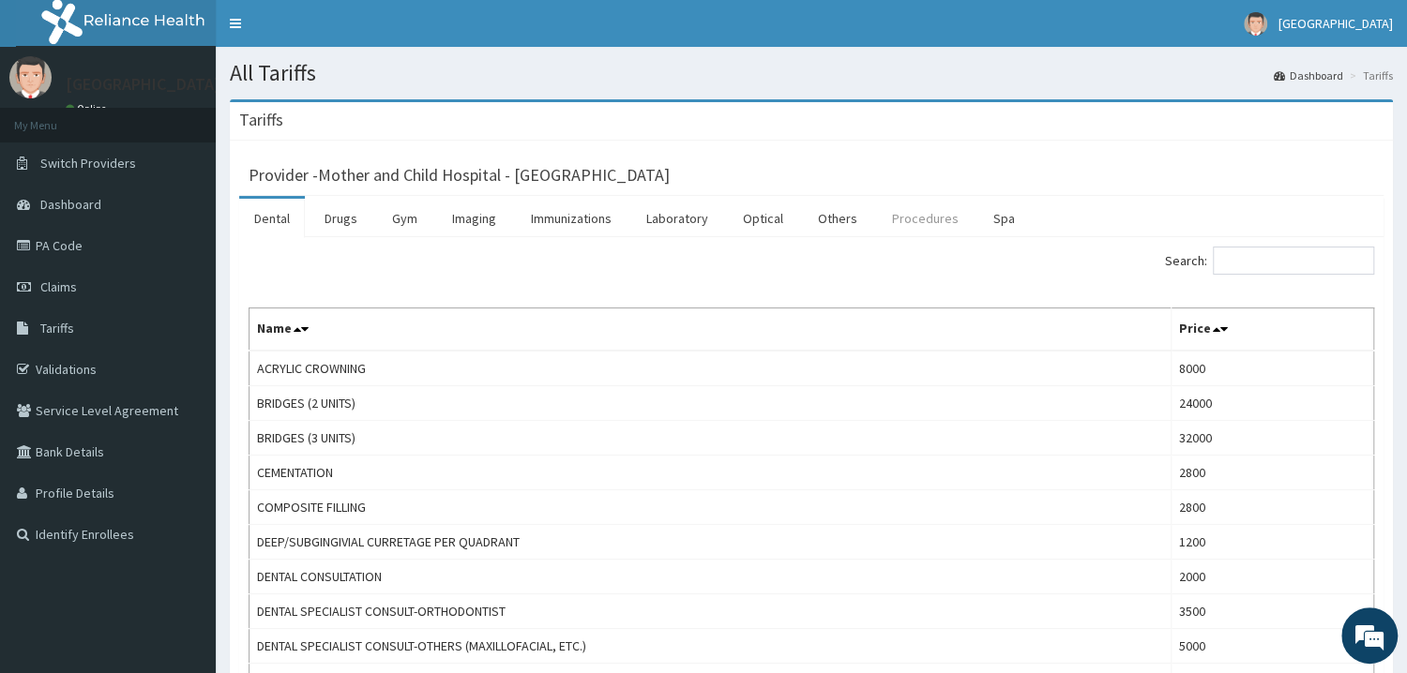
click at [915, 217] on link "Procedures" at bounding box center [925, 218] width 97 height 39
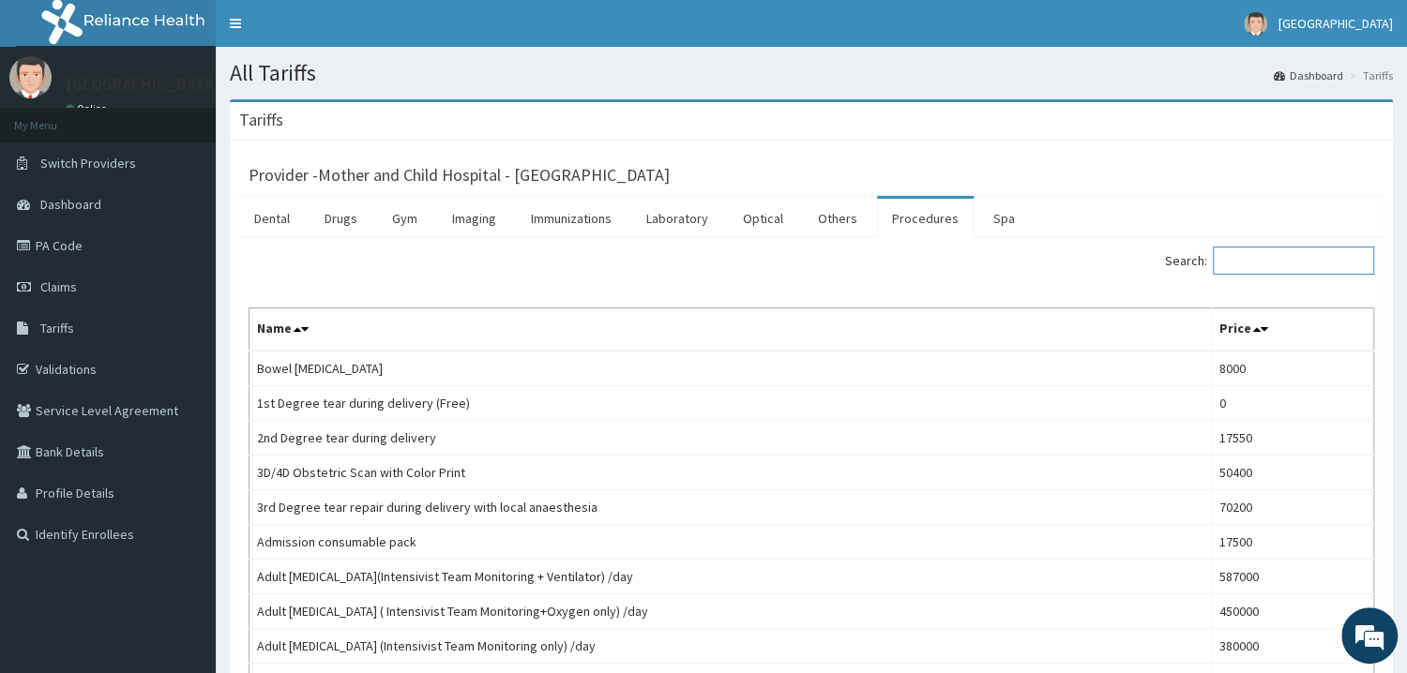
click at [1307, 264] on input "Search:" at bounding box center [1293, 261] width 161 height 28
type input "P"
type input "CASTING"
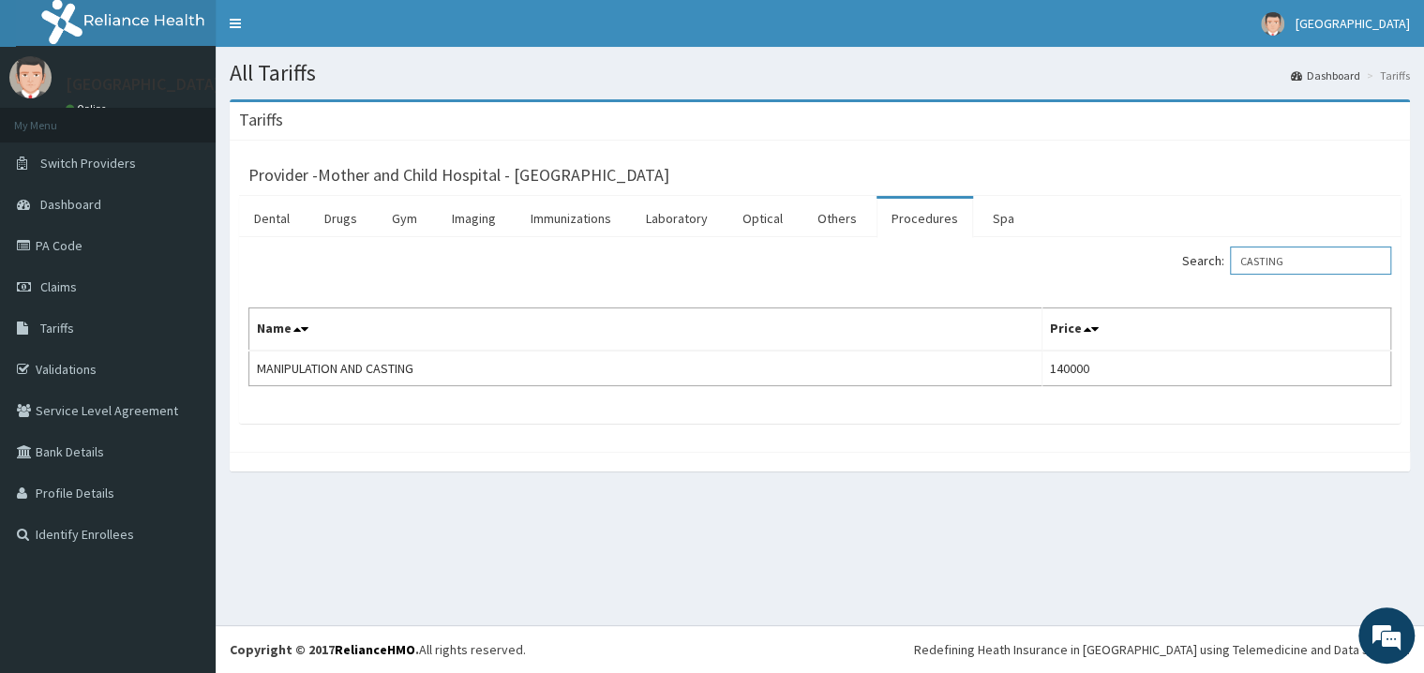
drag, startPoint x: 1320, startPoint y: 268, endPoint x: 1098, endPoint y: 293, distance: 223.6
click at [1230, 275] on input "CASTING" at bounding box center [1310, 261] width 161 height 28
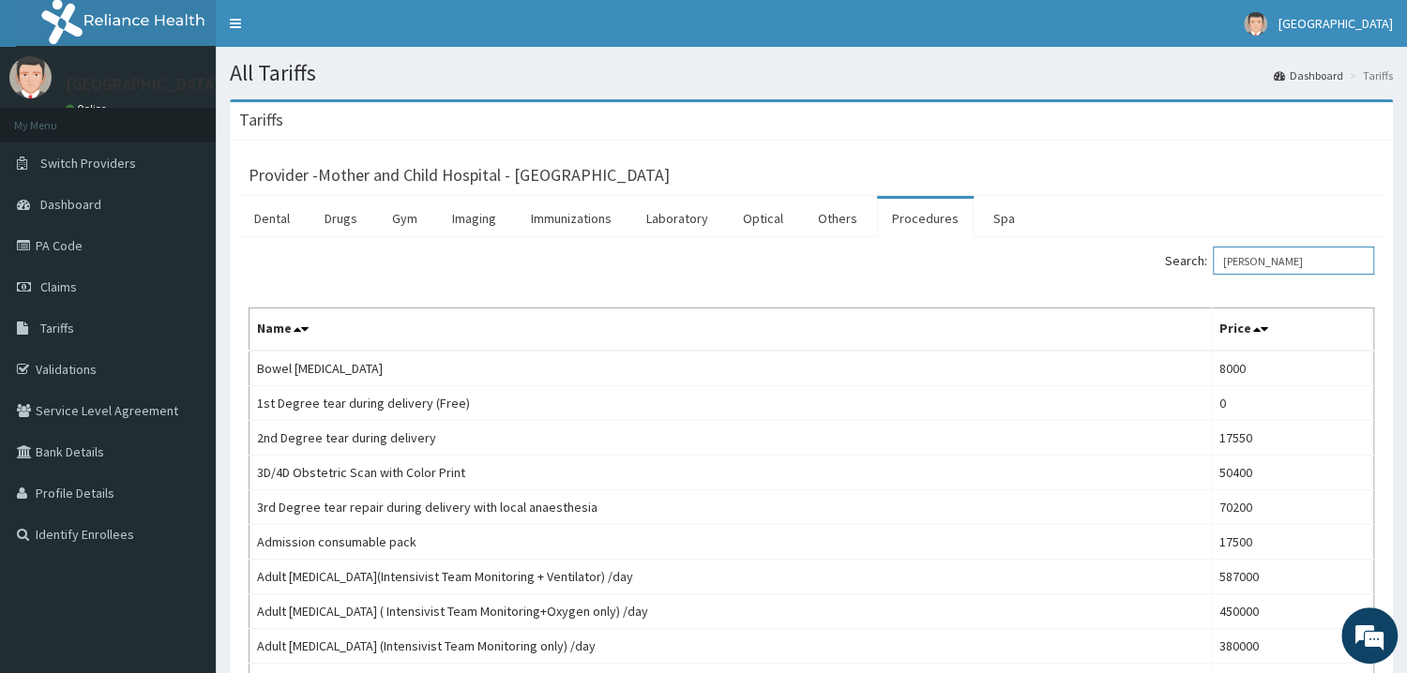
type input "ORTHO"
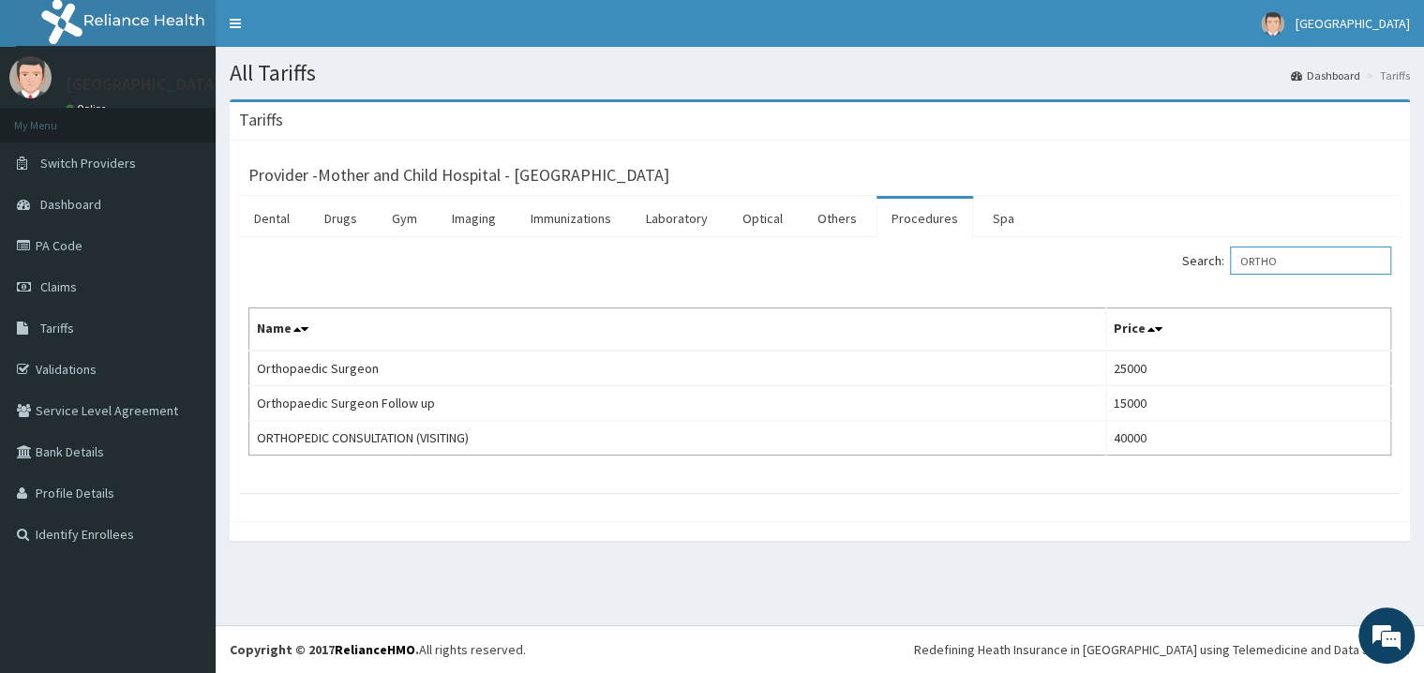
drag, startPoint x: 1309, startPoint y: 268, endPoint x: 1086, endPoint y: 266, distance: 223.2
click at [1230, 271] on input "ORTHO" at bounding box center [1310, 261] width 161 height 28
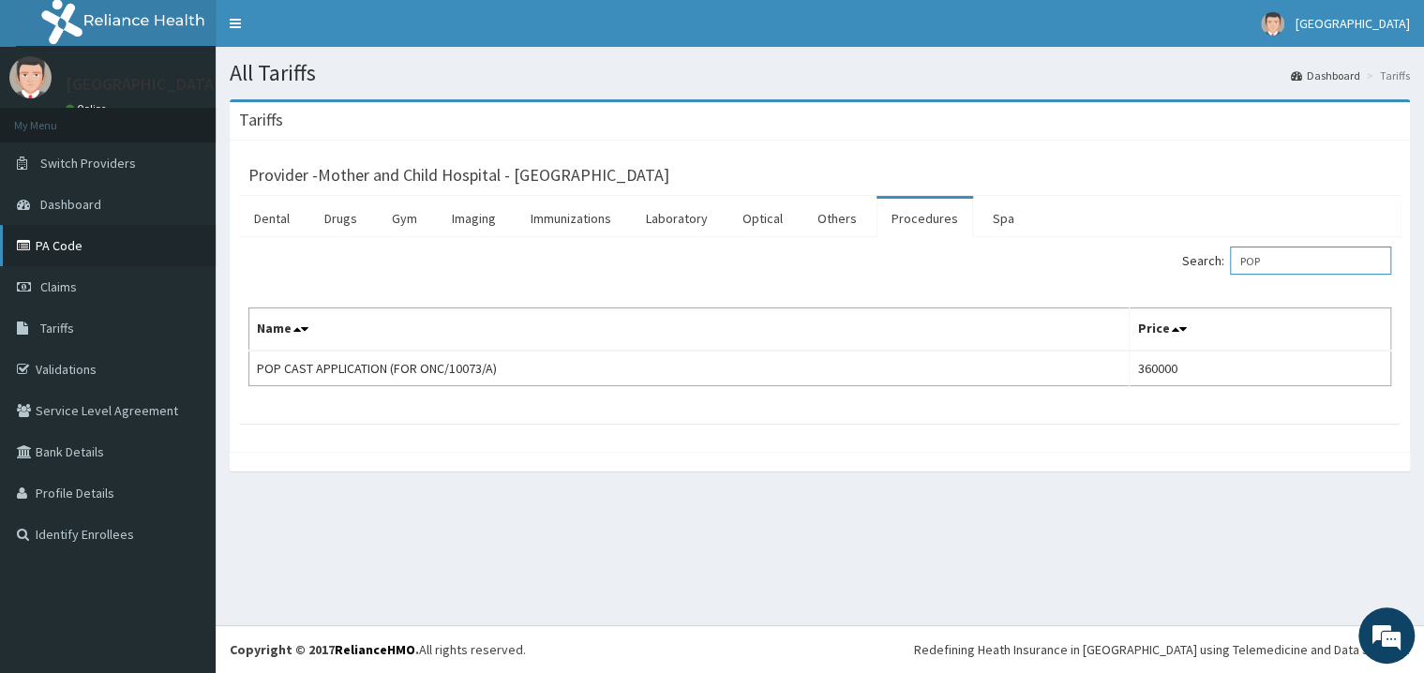
type input "POP"
click at [99, 252] on link "PA Code" at bounding box center [108, 245] width 216 height 41
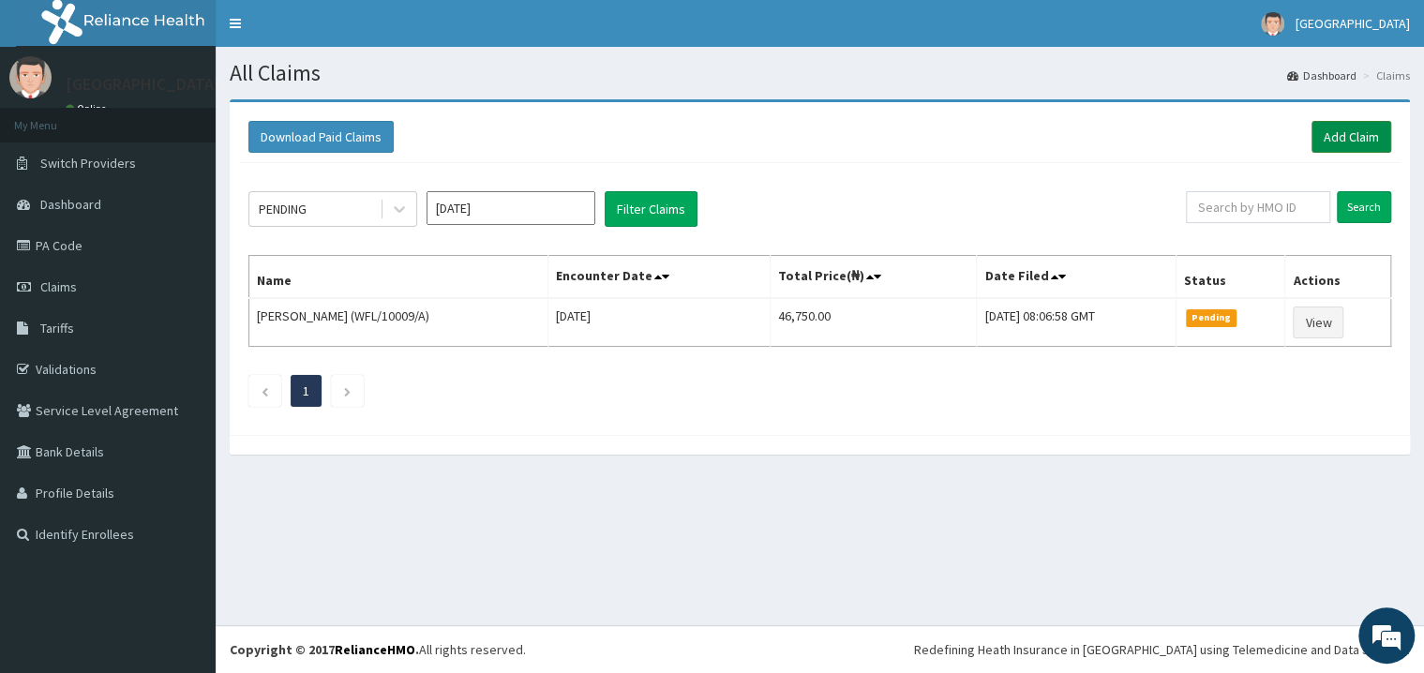
drag, startPoint x: 0, startPoint y: 0, endPoint x: 1364, endPoint y: 147, distance: 1372.4
click at [1364, 147] on link "Add Claim" at bounding box center [1352, 137] width 80 height 32
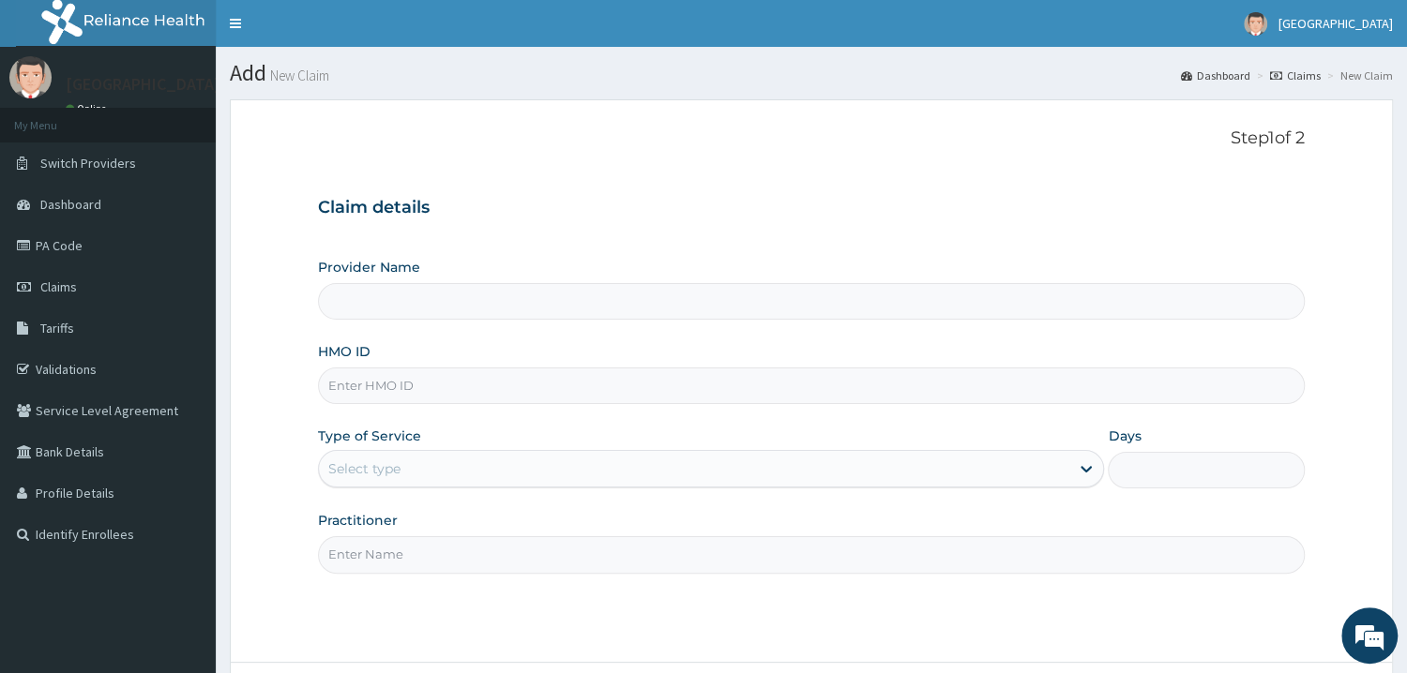
click at [548, 394] on input "HMO ID" at bounding box center [811, 386] width 987 height 37
type input "ONC"
type input "Mother and Child Hospital - [GEOGRAPHIC_DATA]"
type input "ONC/10073/A"
drag, startPoint x: 454, startPoint y: 475, endPoint x: 459, endPoint y: 491, distance: 17.5
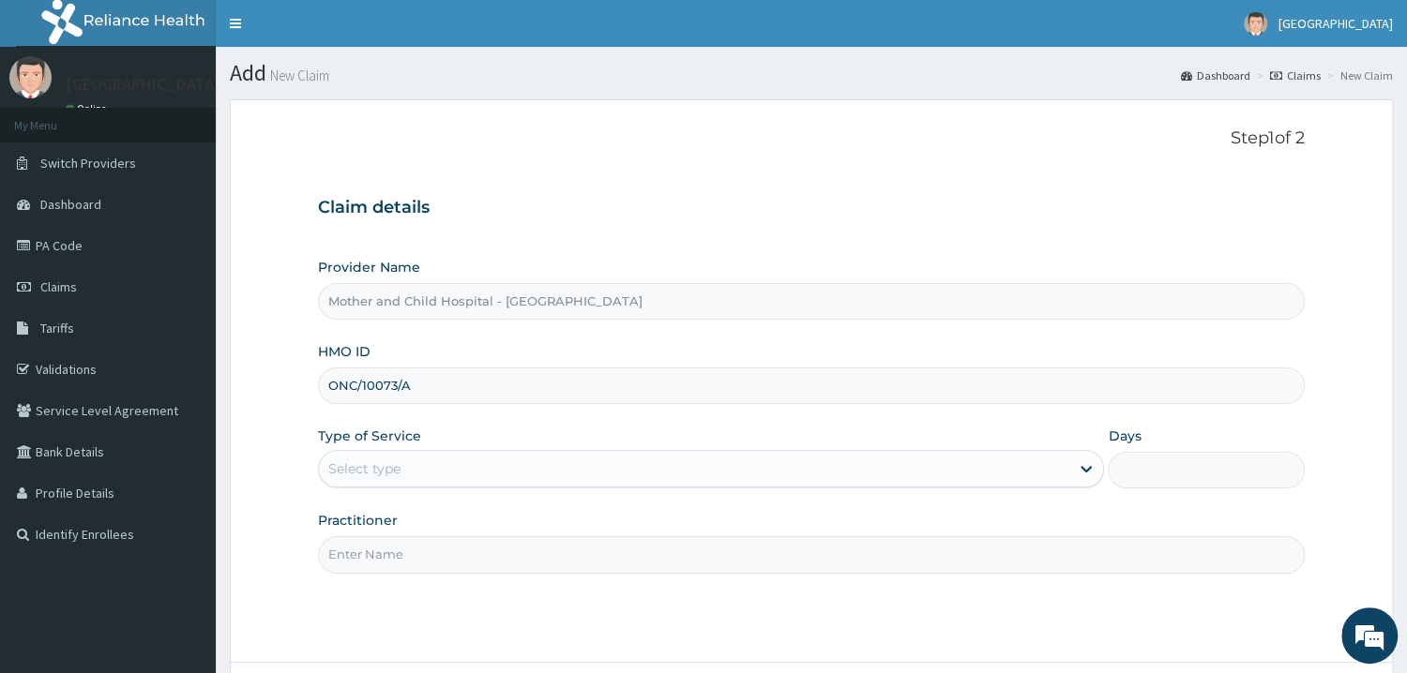
click at [458, 482] on div "Select type" at bounding box center [694, 469] width 751 height 30
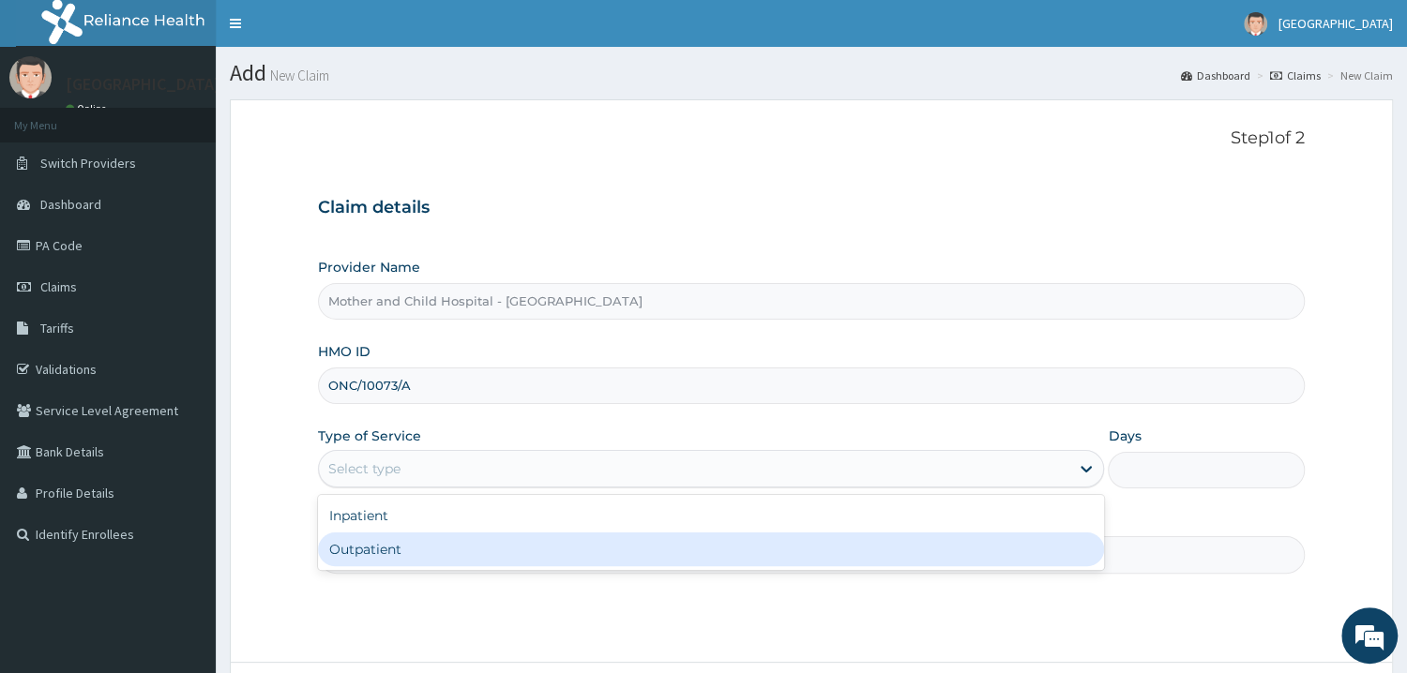
click at [460, 554] on div "Outpatient" at bounding box center [711, 550] width 787 height 34
type input "1"
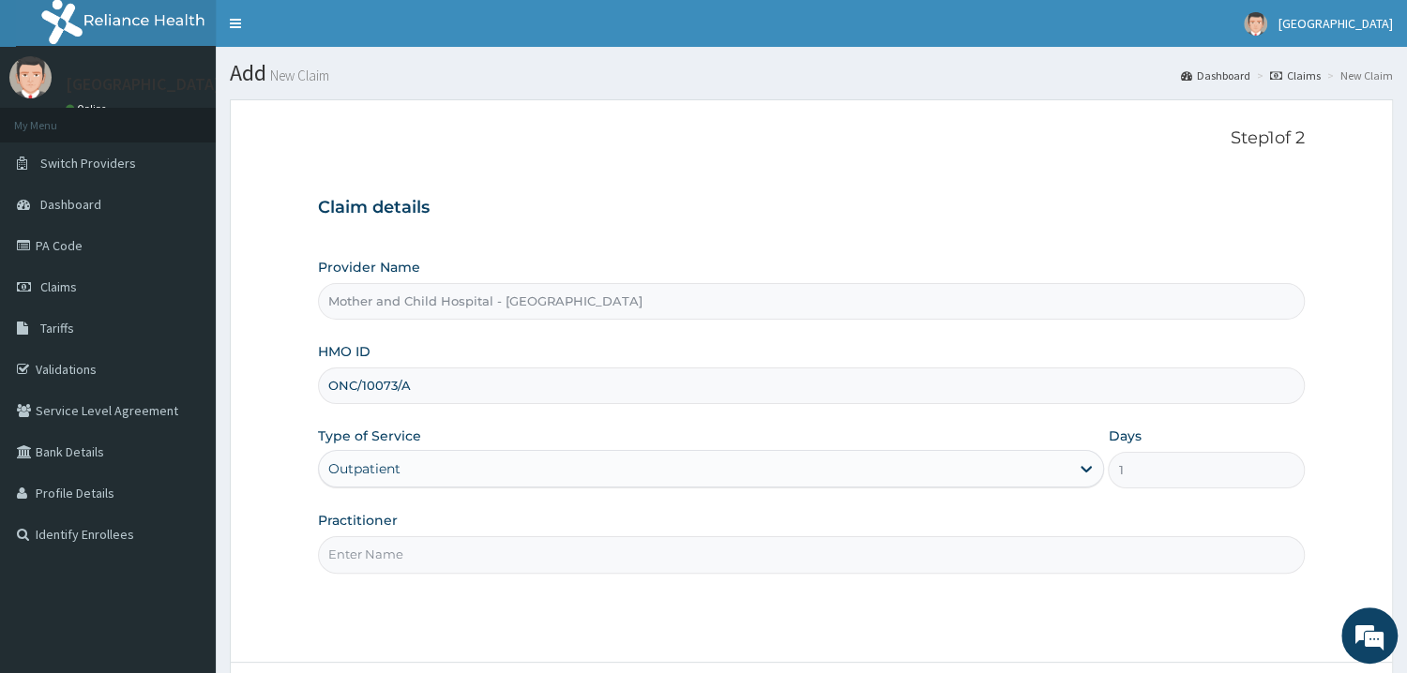
click at [523, 559] on input "Practitioner" at bounding box center [811, 554] width 987 height 37
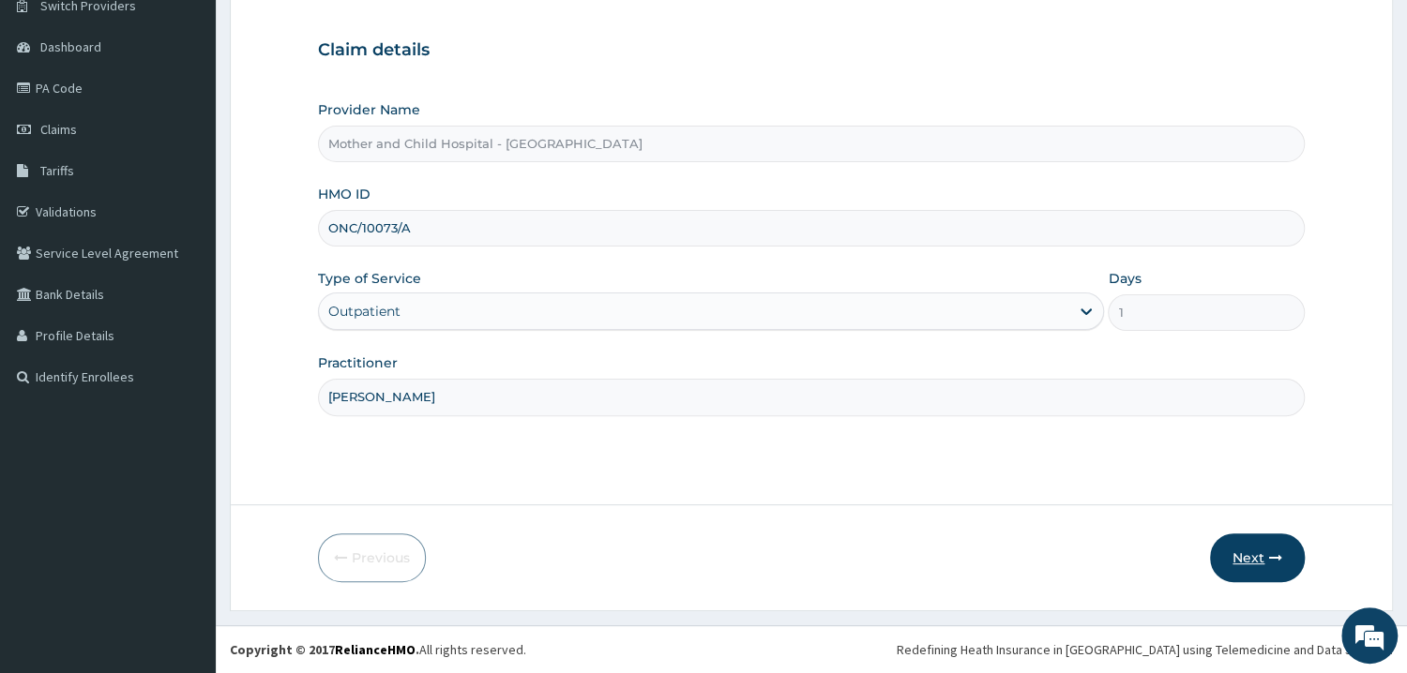
type input "[PERSON_NAME]"
click at [1248, 557] on button "Next" at bounding box center [1257, 558] width 95 height 49
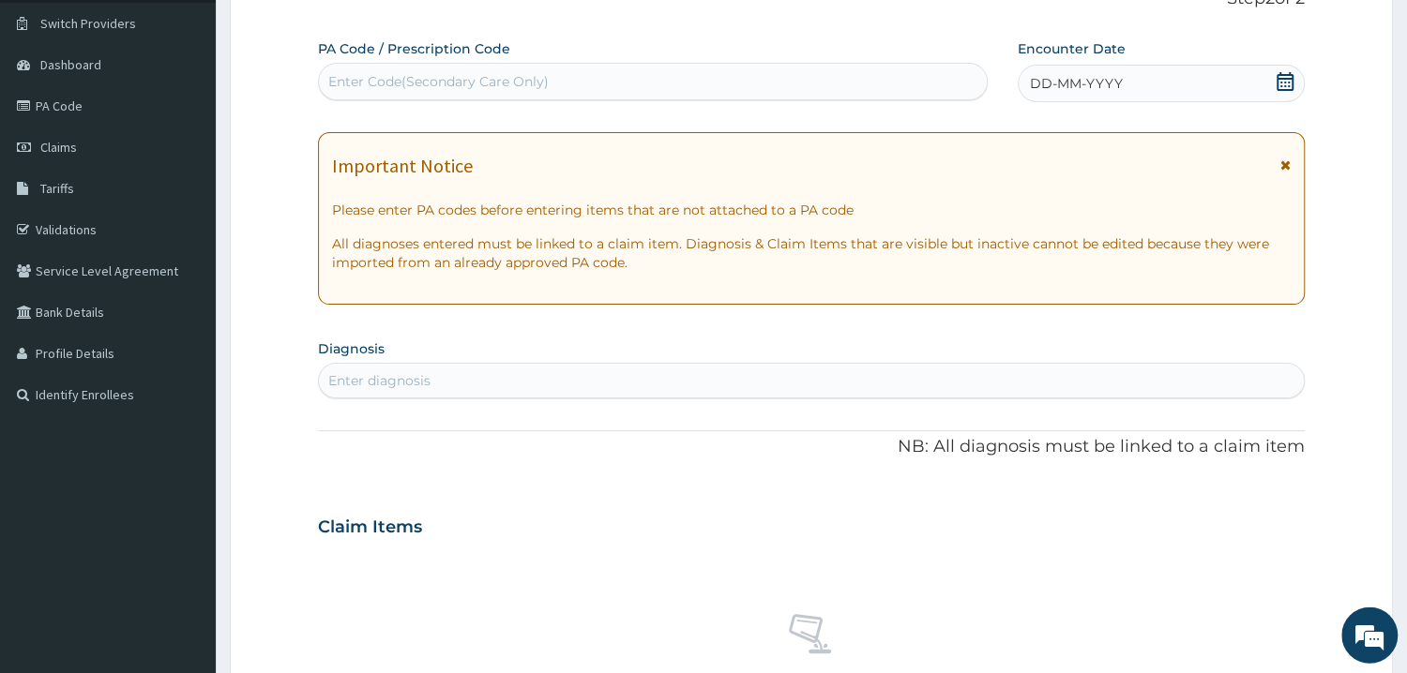
scroll to position [57, 0]
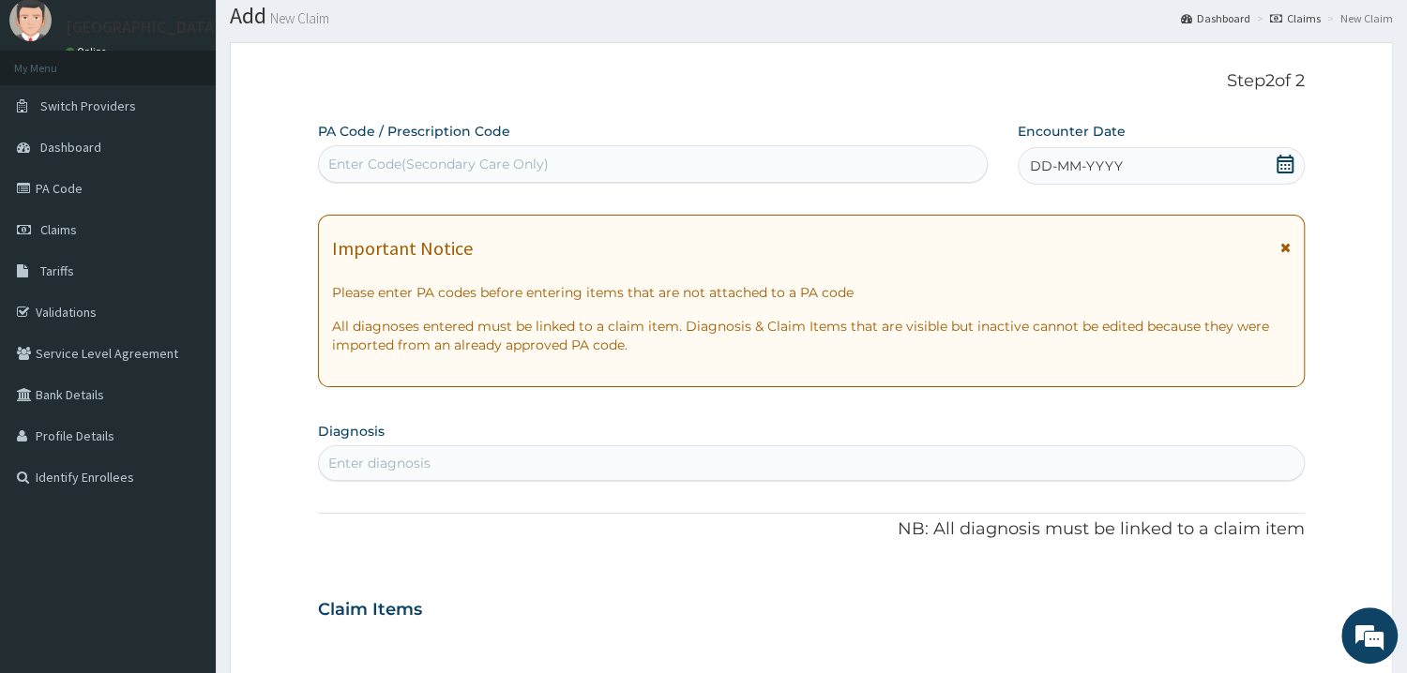
click at [585, 162] on div "Enter Code(Secondary Care Only)" at bounding box center [653, 164] width 668 height 30
paste input "PA/F29986"
type input "PA/F29986"
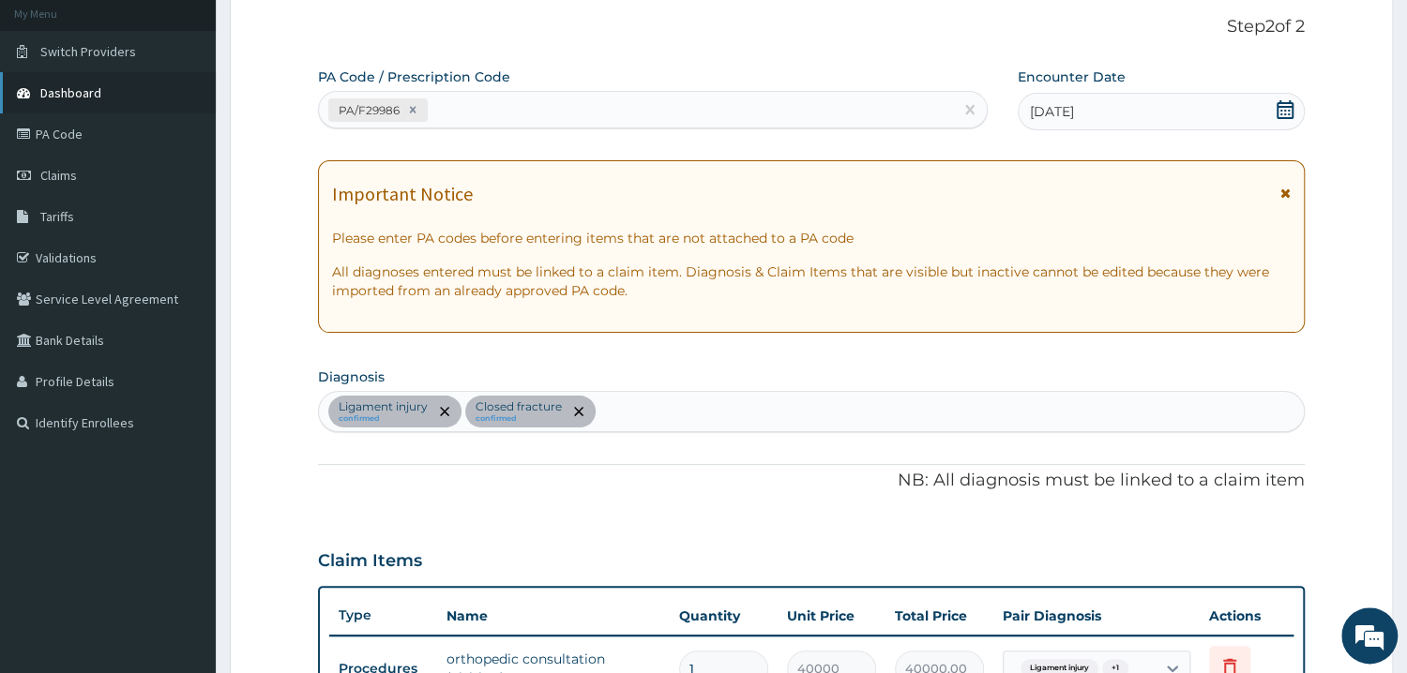
scroll to position [0, 0]
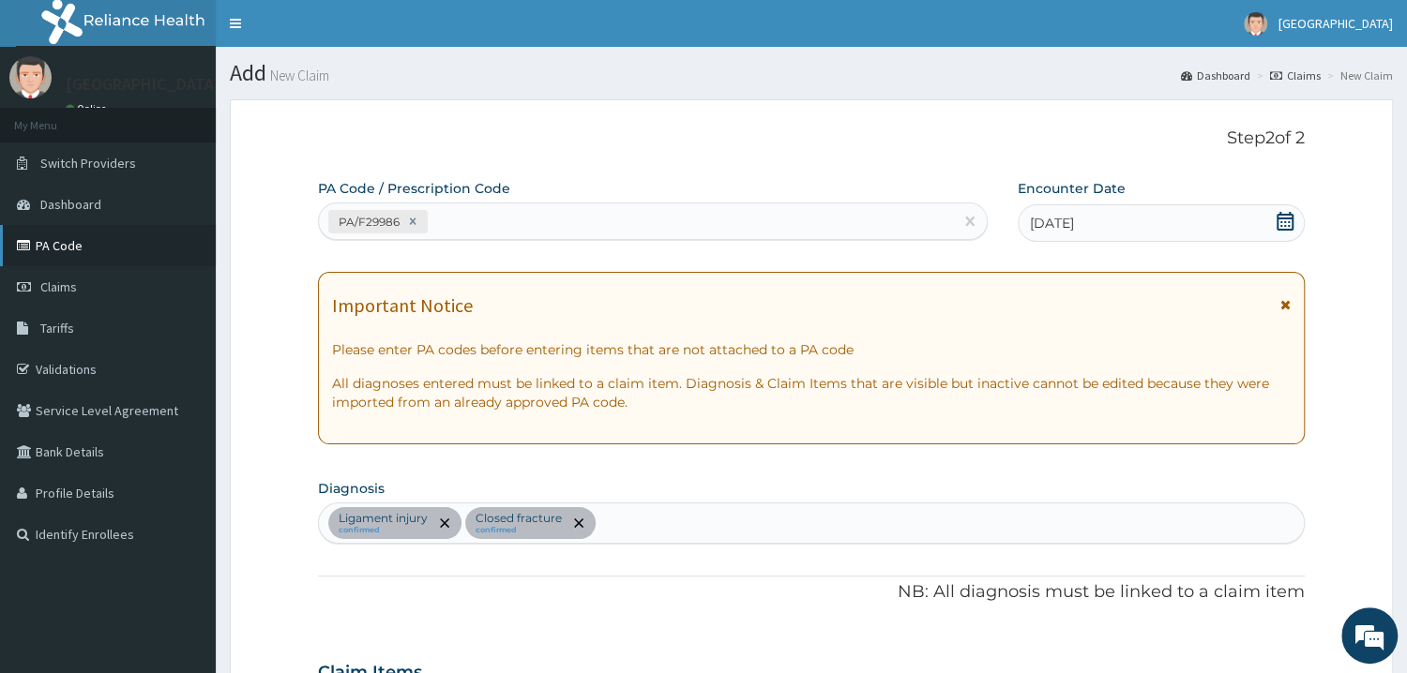
click at [28, 240] on icon at bounding box center [26, 245] width 19 height 13
